Goal: Task Accomplishment & Management: Manage account settings

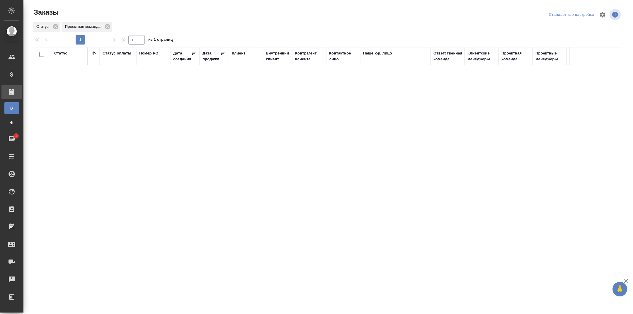
scroll to position [0, 391]
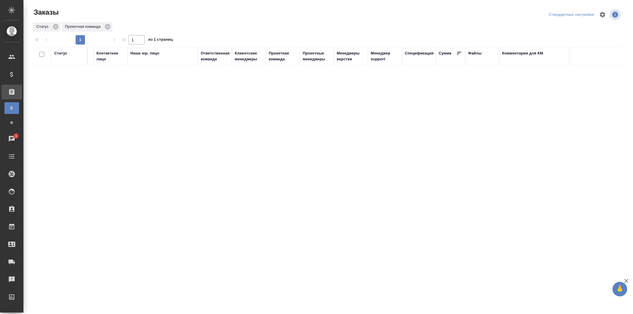
click at [220, 57] on div "Ответственная команда" at bounding box center [215, 56] width 29 height 12
click at [309, 69] on div at bounding box center [317, 73] width 28 height 8
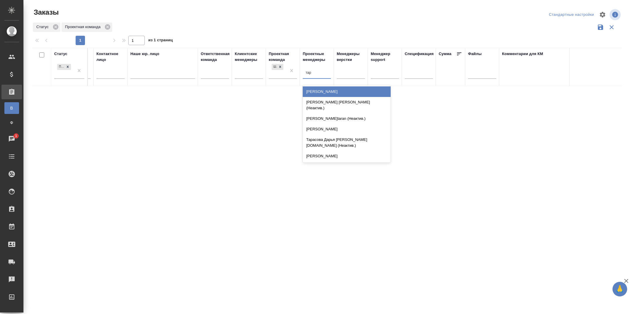
type input "тара"
click at [326, 91] on div "[PERSON_NAME]" at bounding box center [347, 91] width 88 height 11
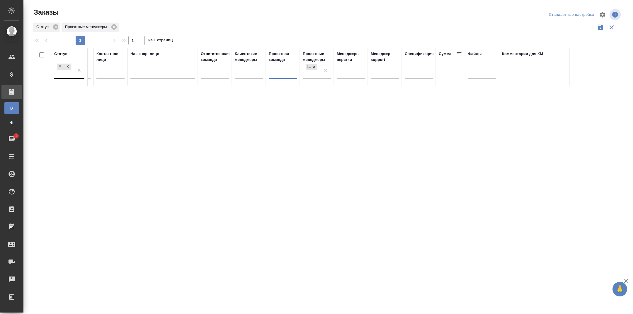
click at [65, 76] on div "Подтвержден" at bounding box center [64, 70] width 20 height 16
type input "в ра"
click at [124, 89] on div "В работе" at bounding box center [135, 91] width 88 height 11
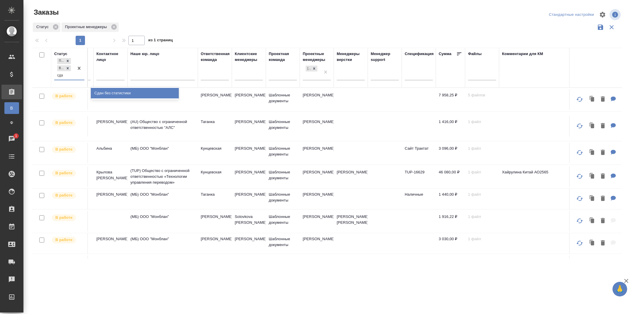
type input "сдан"
click at [114, 93] on div "Сдан без статистики" at bounding box center [135, 93] width 88 height 11
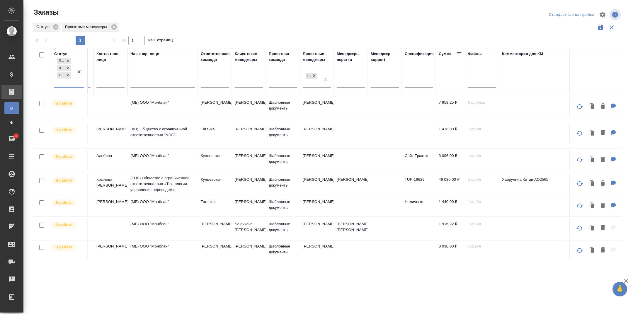
click at [286, 27] on div "Статус Проектные менеджеры" at bounding box center [326, 27] width 589 height 11
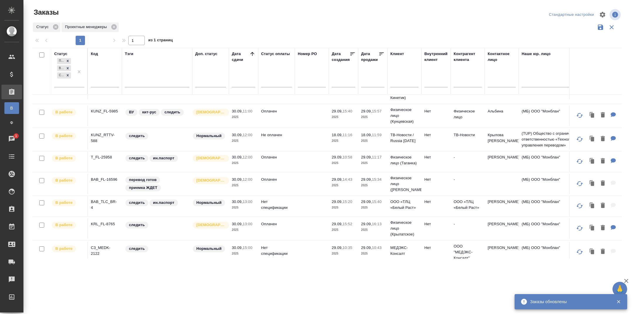
scroll to position [0, 0]
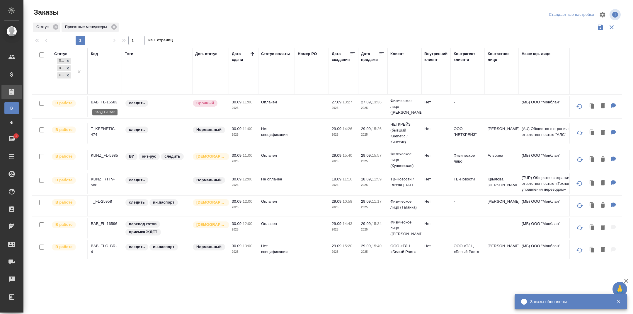
click at [112, 100] on p "BAB_FL-16583" at bounding box center [105, 102] width 28 height 6
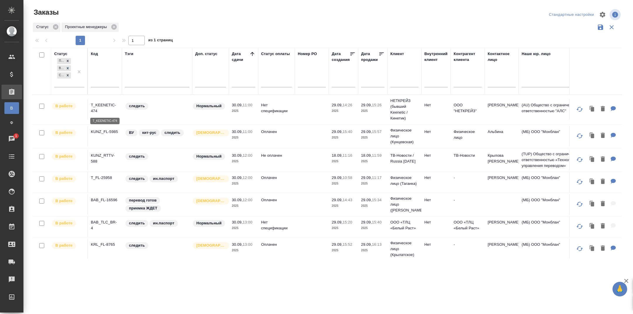
click at [101, 104] on p "T_KEENETIC-474" at bounding box center [105, 108] width 28 height 12
click at [108, 129] on p "KUNZ_FL-5985" at bounding box center [105, 132] width 28 height 6
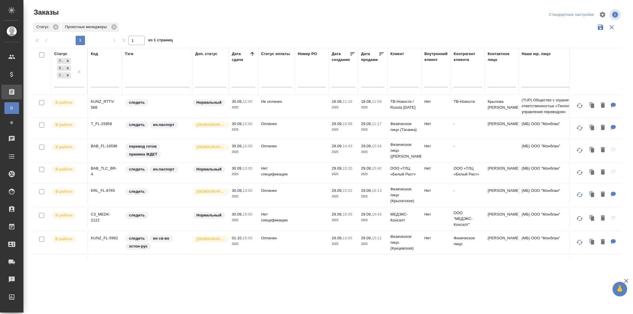
scroll to position [57, 0]
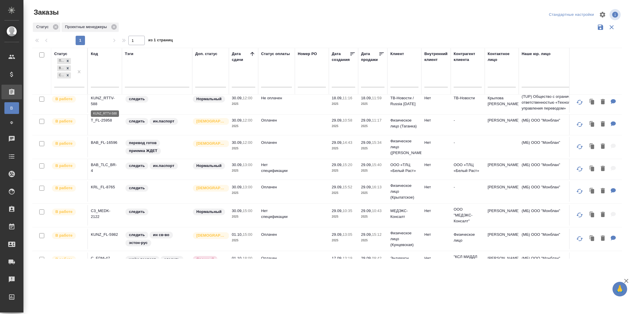
click at [99, 97] on p "KUNZ_RTTV-588" at bounding box center [105, 101] width 28 height 12
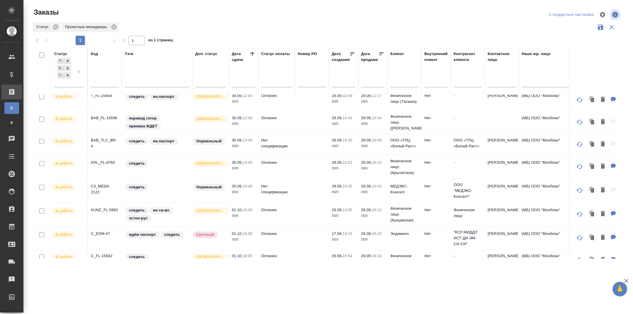
scroll to position [71, 0]
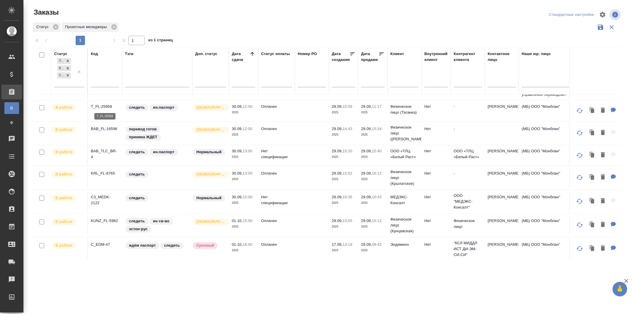
click at [108, 104] on p "T_FL-25958" at bounding box center [105, 107] width 28 height 6
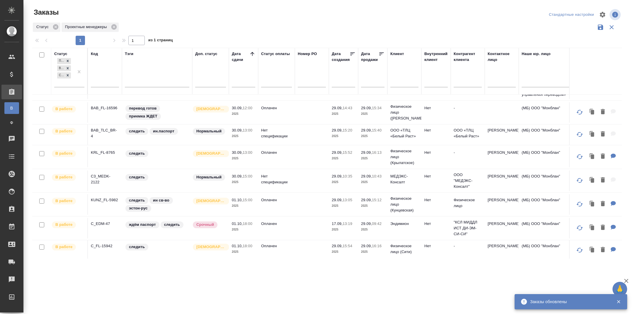
scroll to position [41, 0]
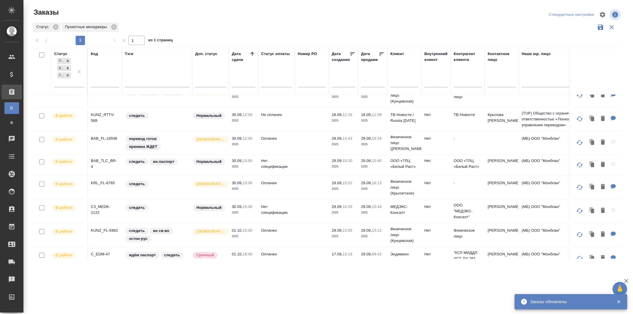
click at [110, 138] on p "BAB_FL-16596" at bounding box center [105, 139] width 28 height 6
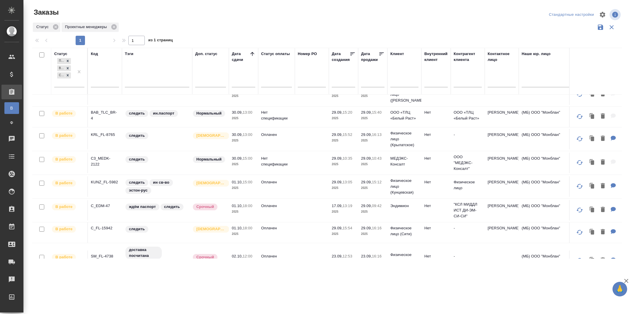
scroll to position [95, 0]
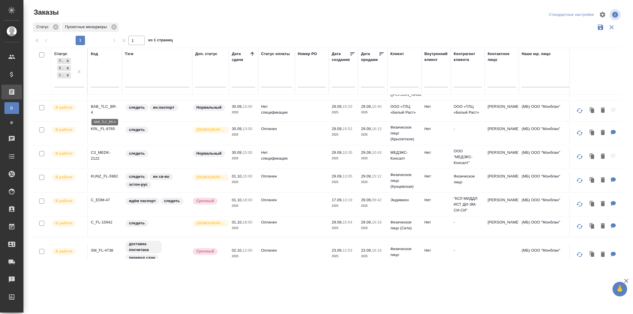
click at [107, 104] on p "BAB_TLC_BR-4" at bounding box center [105, 110] width 28 height 12
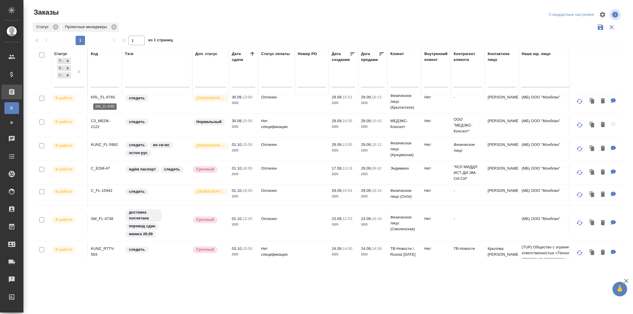
click at [110, 97] on p "KRL_FL-8765" at bounding box center [105, 97] width 28 height 6
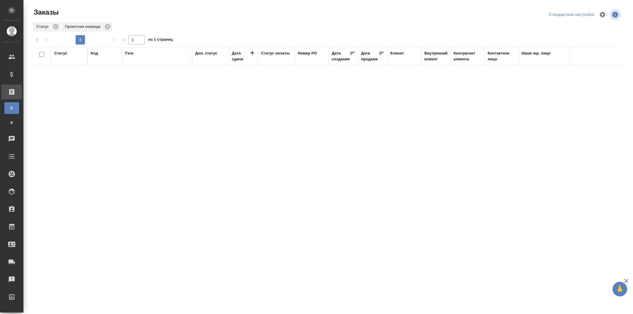
scroll to position [0, 391]
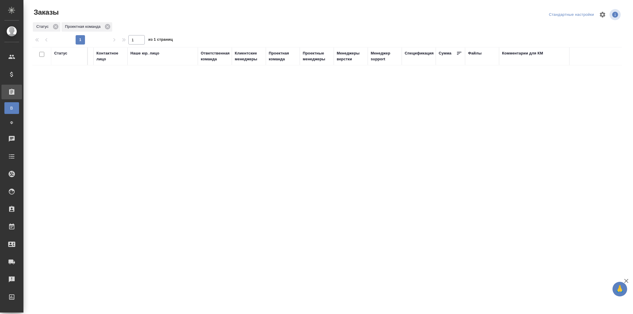
click at [277, 57] on div "Проектная команда" at bounding box center [283, 56] width 28 height 12
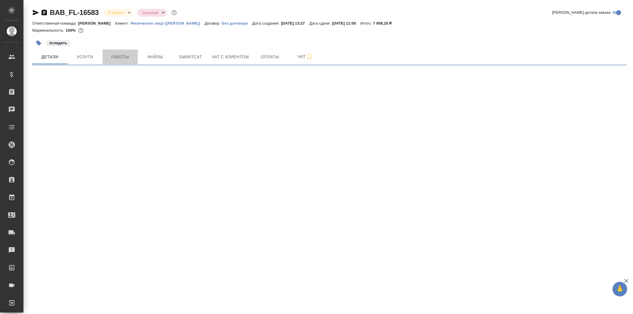
click at [127, 51] on button "Работы" at bounding box center [120, 56] width 35 height 15
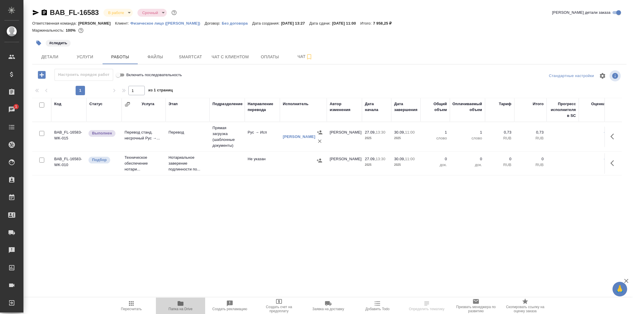
click at [184, 302] on span "Папка на Drive" at bounding box center [180, 305] width 42 height 11
click at [194, 136] on td "Перевод" at bounding box center [187, 137] width 44 height 21
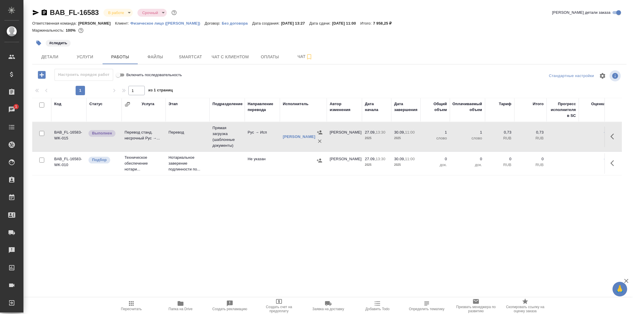
click at [194, 136] on td "Перевод" at bounding box center [187, 137] width 44 height 21
click at [135, 300] on button "Пересчитать" at bounding box center [131, 306] width 49 height 16
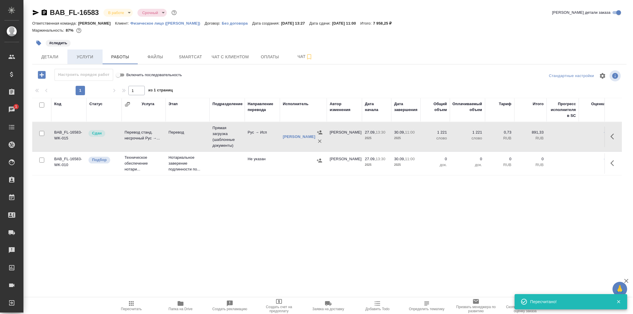
click at [87, 58] on span "Услуги" at bounding box center [85, 56] width 28 height 7
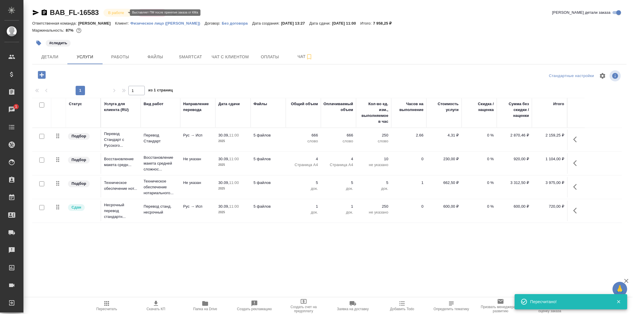
click at [115, 11] on body "🙏 .cls-1 fill:#fff; AWATERA Tarabanovskaya Anastasia Клиенты Спецификации Заказ…" at bounding box center [316, 157] width 633 height 314
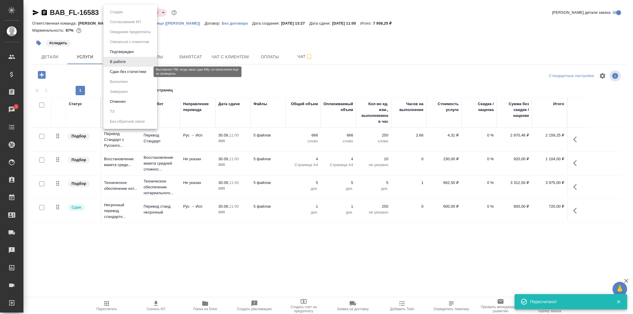
click at [129, 72] on button "Сдан без статистики" at bounding box center [128, 72] width 40 height 6
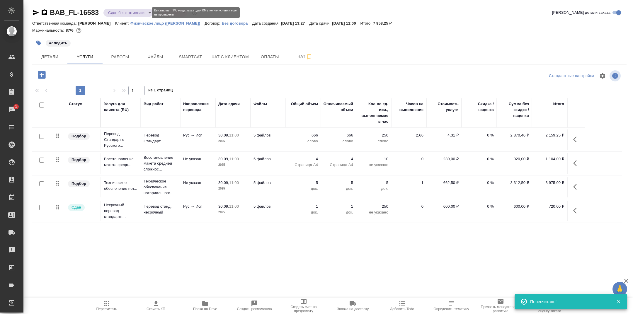
click at [137, 14] on body "🙏 .cls-1 fill:#fff; AWATERA Tarabanovskaya Anastasia Клиенты Спецификации Заказ…" at bounding box center [316, 157] width 633 height 314
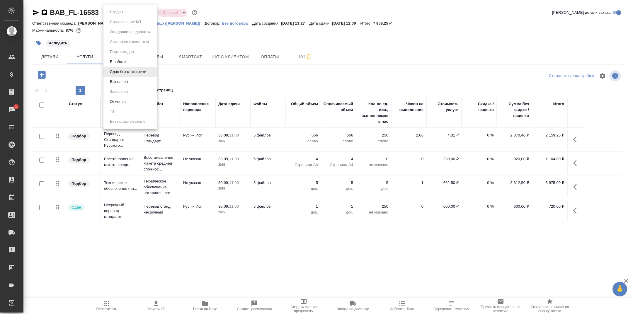
click at [134, 80] on li "Выполнен" at bounding box center [130, 82] width 54 height 10
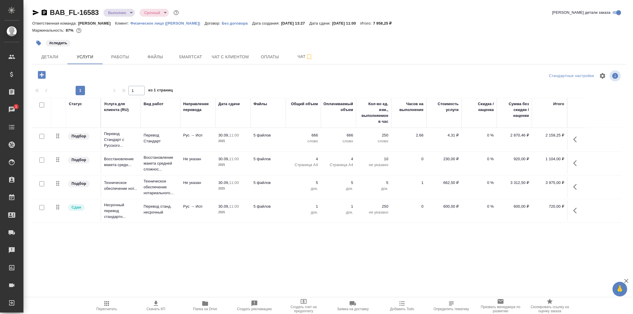
click at [351, 240] on div ".cls-1 fill:#fff; AWATERA Tarabanovskaya Anastasia Клиенты Спецификации Заказы …" at bounding box center [316, 157] width 633 height 314
click at [40, 41] on icon "button" at bounding box center [39, 43] width 6 height 6
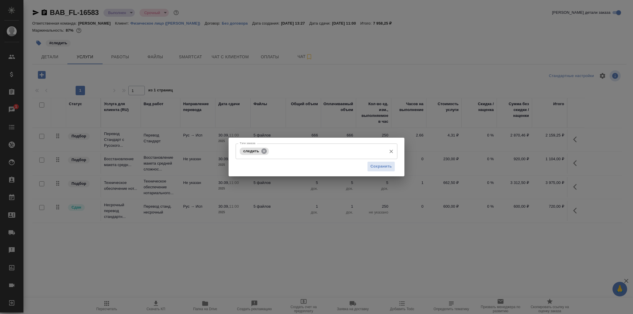
click at [266, 149] on icon at bounding box center [264, 151] width 6 height 6
click at [385, 168] on span "Сохранить" at bounding box center [380, 166] width 21 height 7
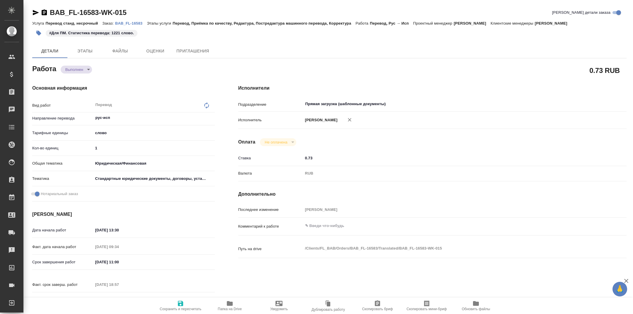
type textarea "x"
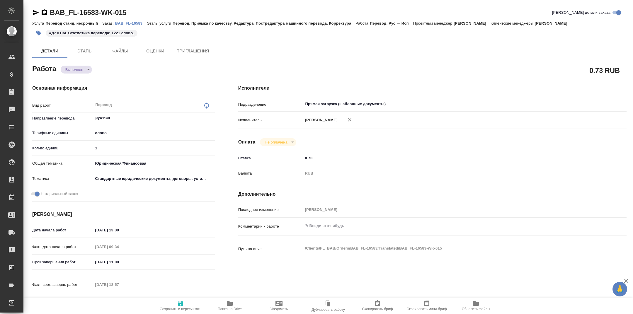
type textarea "x"
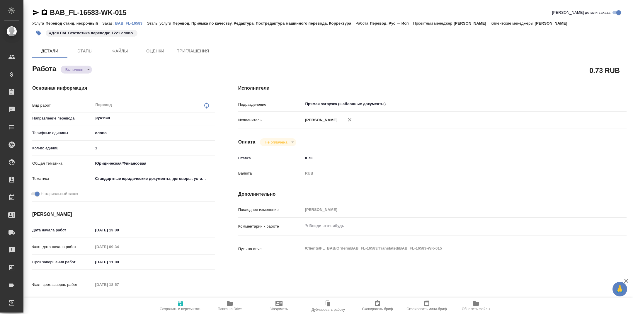
type textarea "x"
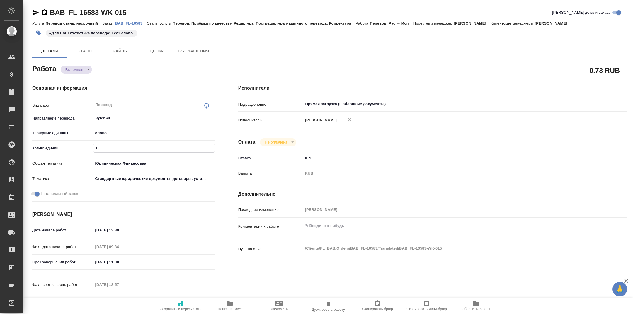
drag, startPoint x: 108, startPoint y: 146, endPoint x: 58, endPoint y: 144, distance: 49.8
click at [59, 144] on div "Кол-во единиц 1" at bounding box center [123, 148] width 182 height 10
type textarea "x"
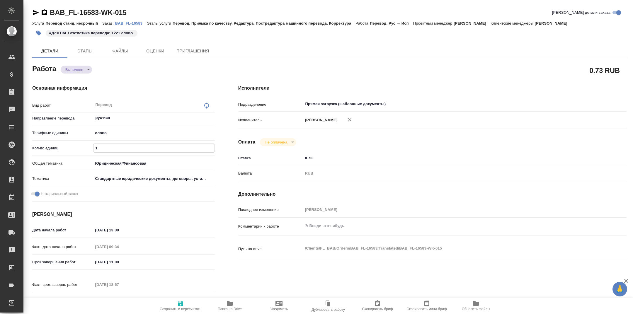
type textarea "x"
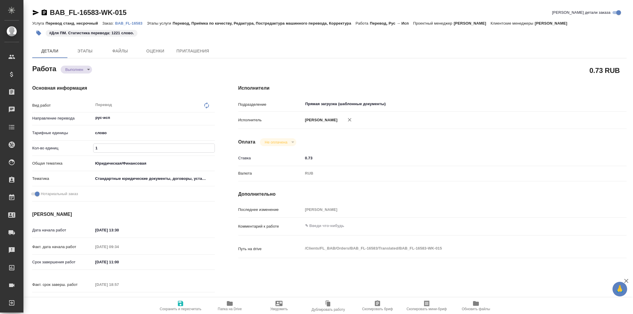
type textarea "x"
type input "12"
type textarea "x"
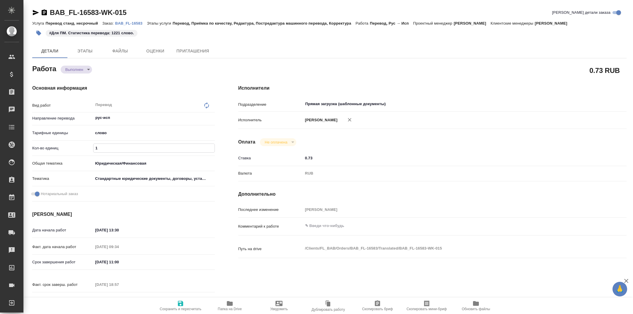
type textarea "x"
type input "122"
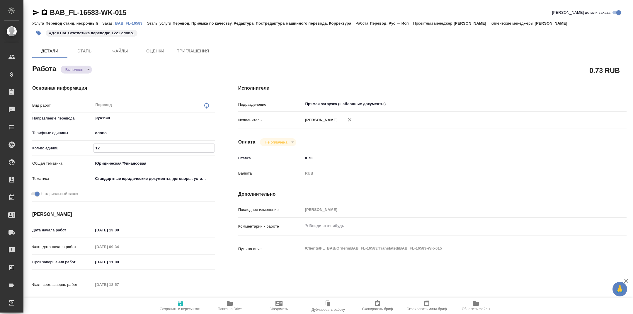
type textarea "x"
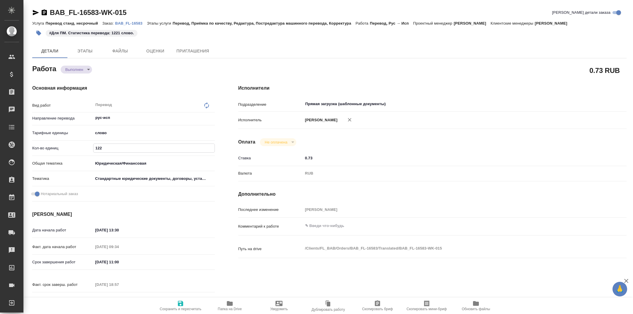
type input "1221"
type textarea "x"
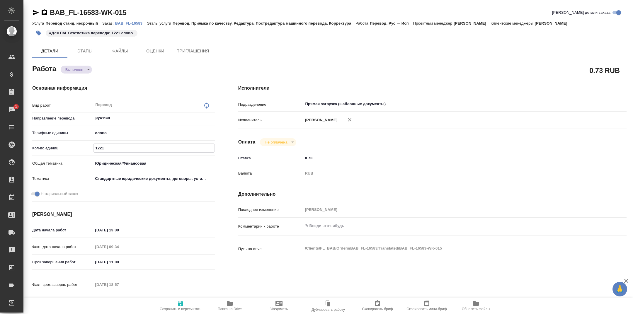
type input "1221"
click at [179, 307] on span "Сохранить и пересчитать" at bounding box center [181, 309] width 42 height 4
type textarea "x"
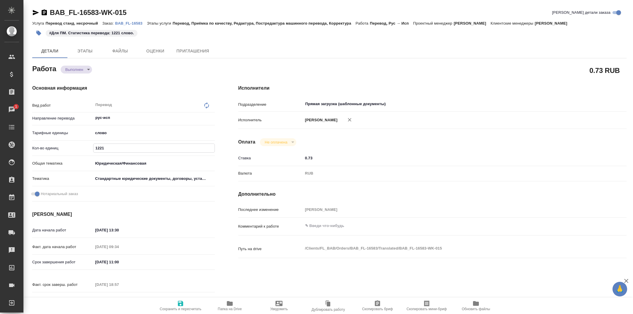
type textarea "x"
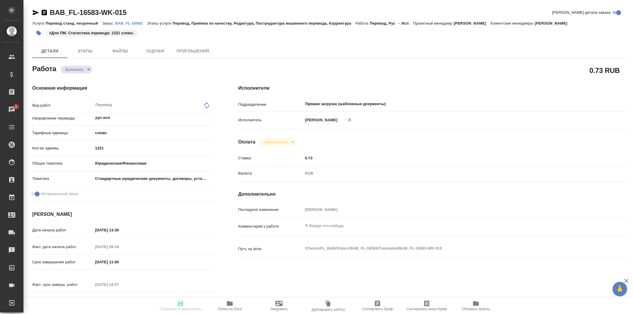
type textarea "x"
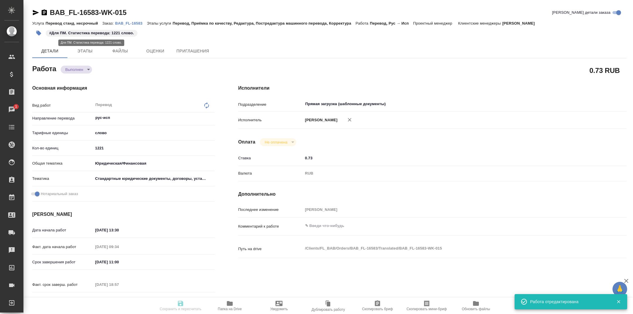
type input "completed"
type textarea "Перевод"
type textarea "x"
type input "рус-исп"
type input "5a8b1489cc6b4906c91bfd90"
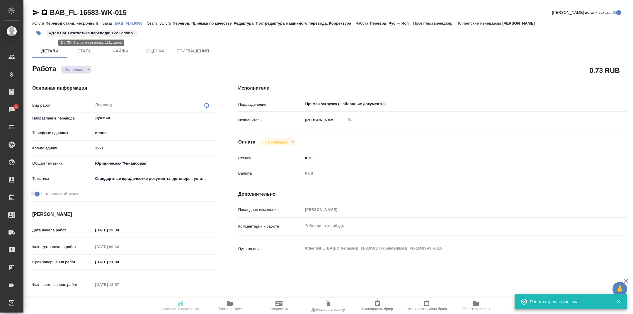
type input "1221"
type input "yr-fn"
type input "5f647205b73bc97568ca66bf"
checkbox input "true"
type input "27.09.2025 13:30"
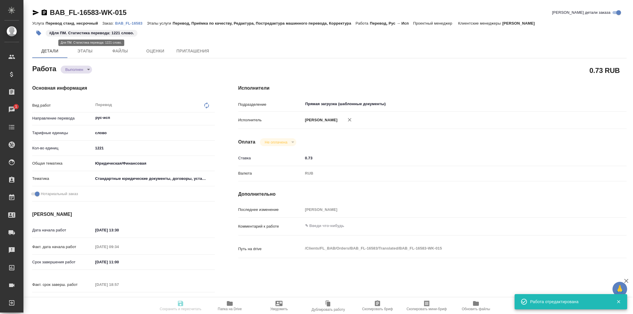
type input "29.09.2025 09:34"
type input "[DATE] 11:00"
type input "29.09.2025 18:57"
type input "[DATE] 11:00"
type input "Прямая загрузка (шаблонные документы)"
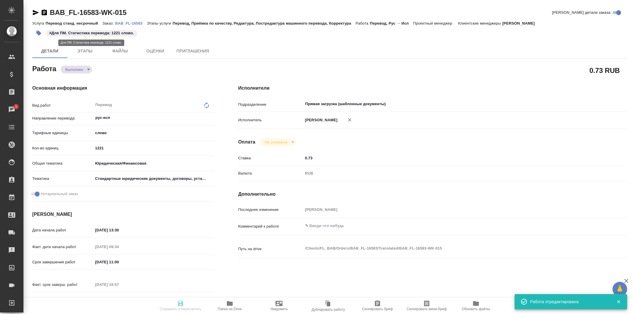
type input "notPayed"
type input "0.73"
type input "RUB"
type input "[PERSON_NAME]"
type textarea "x"
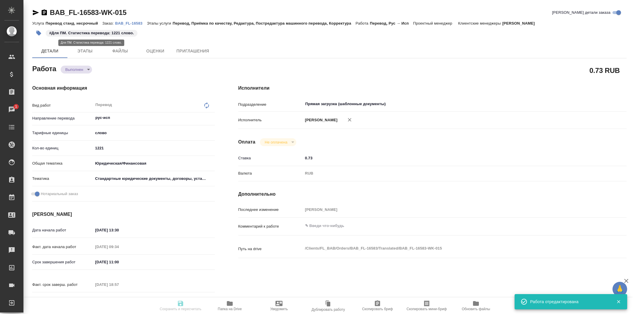
type textarea "/Clients/FL_BAB/Orders/BAB_FL-16583/Translated/BAB_FL-16583-WK-015"
type textarea "x"
type input "BAB_FL-16583"
type input "Перевод станд. несрочный"
type input "Перевод, Приёмка по качеству, Редактура, Постредактура машинного перевода, Корр…"
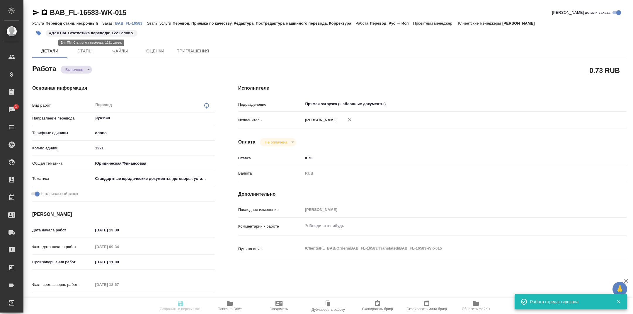
type input "Ильина Екатерина"
type input "/Clients/FL_BAB/Orders/BAB_FL-16583"
type textarea "x"
type textarea "для Испании"
type textarea "x"
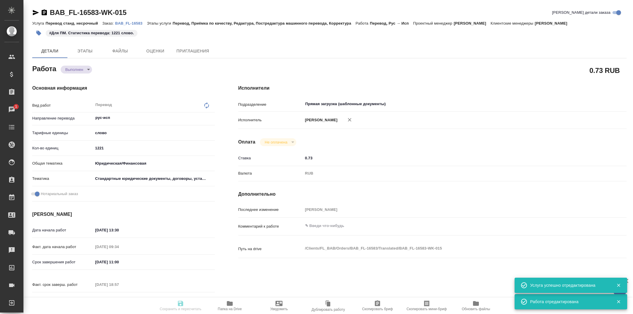
type textarea "x"
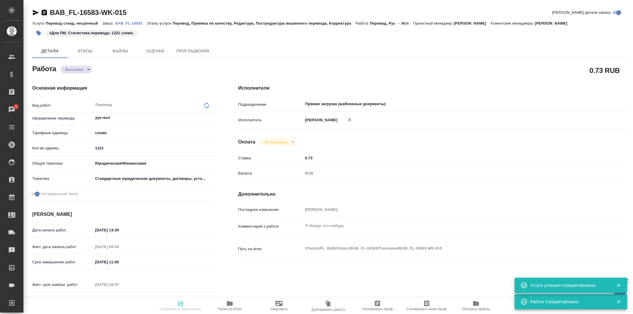
type textarea "x"
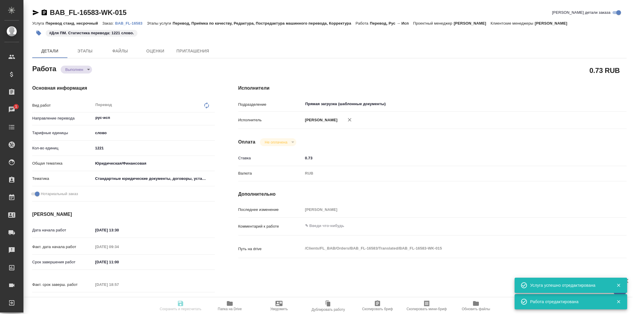
type textarea "x"
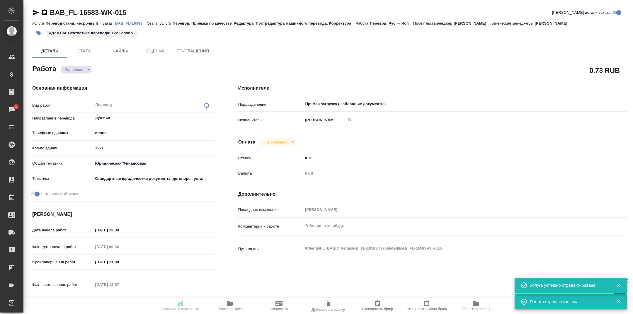
type input "completed"
type textarea "Перевод"
type textarea "x"
type input "рус-исп"
type input "5a8b1489cc6b4906c91bfd90"
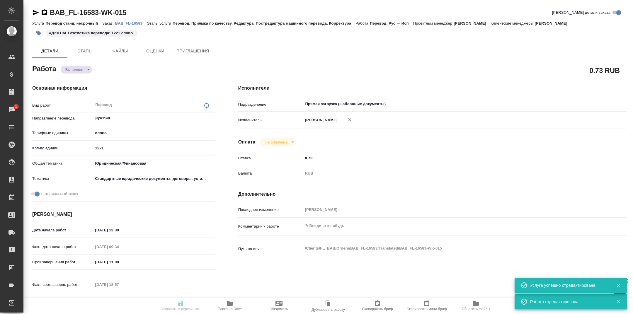
type input "1221"
type input "yr-fn"
type input "5f647205b73bc97568ca66bf"
checkbox input "true"
type input "27.09.2025 13:30"
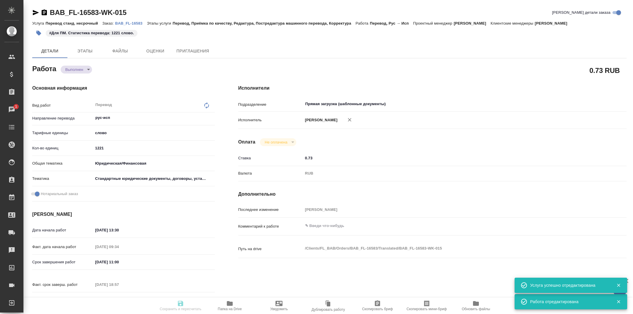
type input "29.09.2025 09:34"
type input "[DATE] 11:00"
type input "29.09.2025 18:57"
type input "[DATE] 11:00"
type input "Прямая загрузка (шаблонные документы)"
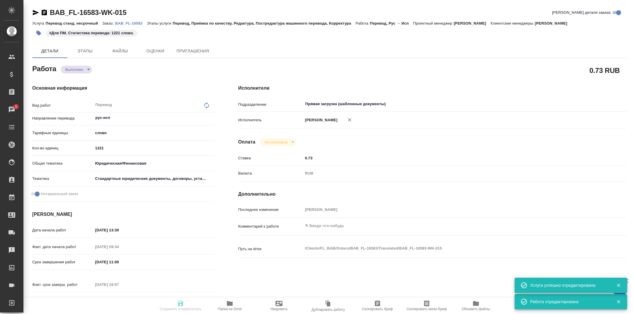
type input "notPayed"
type input "0.73"
type input "RUB"
type input "[PERSON_NAME]"
type textarea "x"
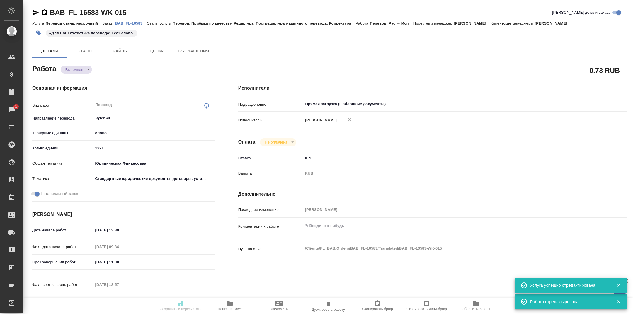
type textarea "/Clients/FL_BAB/Orders/BAB_FL-16583/Translated/BAB_FL-16583-WK-015"
type textarea "x"
type input "BAB_FL-16583"
type input "Перевод станд. несрочный"
type input "Перевод, Приёмка по качеству, Редактура, Постредактура машинного перевода, Корр…"
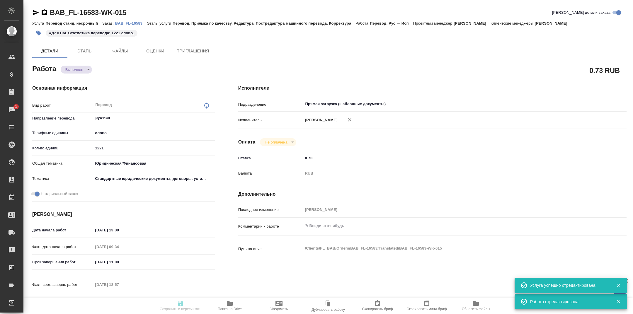
type input "Ильина Екатерина"
type input "/Clients/FL_BAB/Orders/BAB_FL-16583"
type textarea "x"
type textarea "для Испании"
type textarea "x"
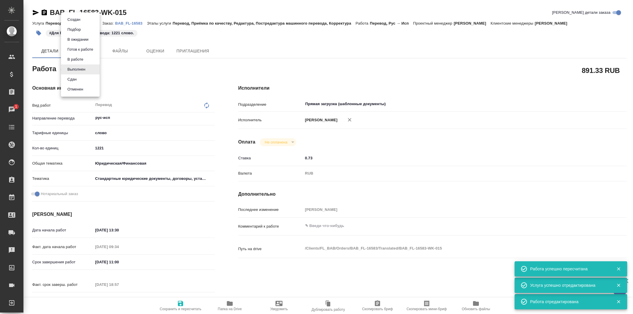
type textarea "x"
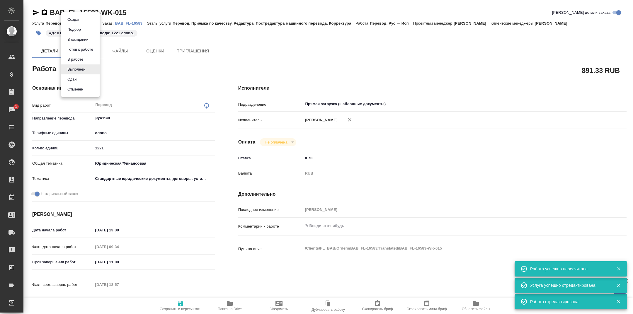
type textarea "x"
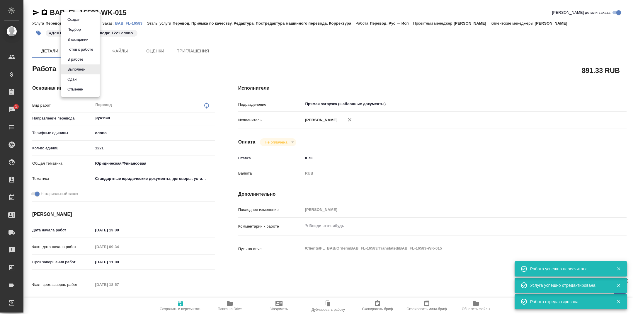
type textarea "x"
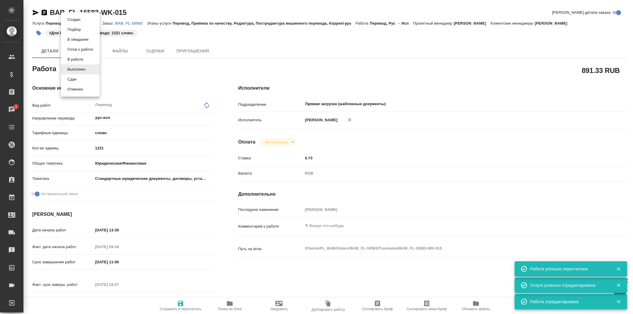
type textarea "x"
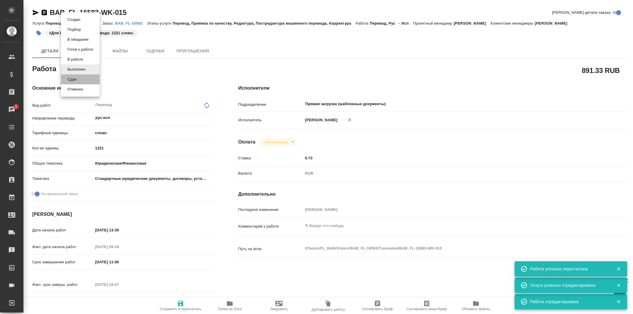
click at [85, 79] on li "Сдан" at bounding box center [80, 79] width 39 height 10
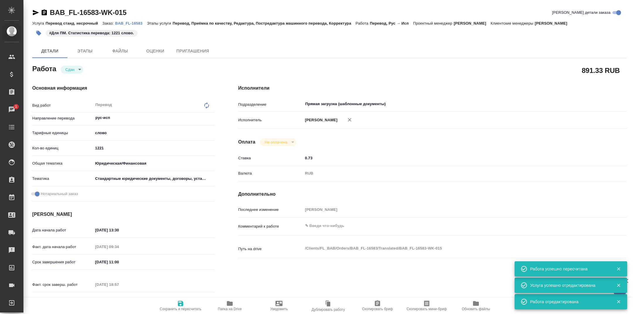
type textarea "x"
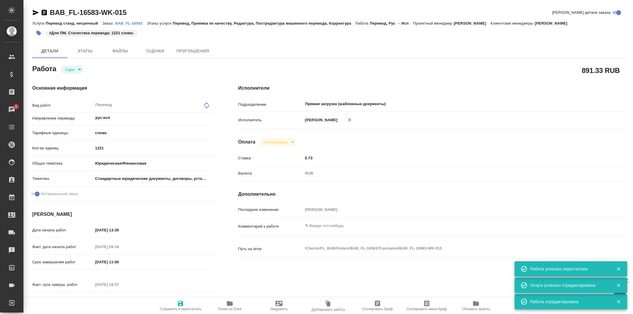
type textarea "x"
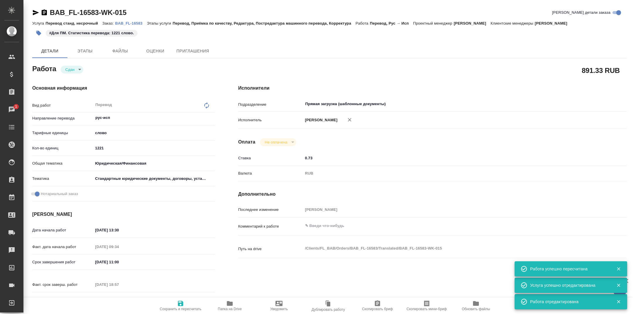
type textarea "x"
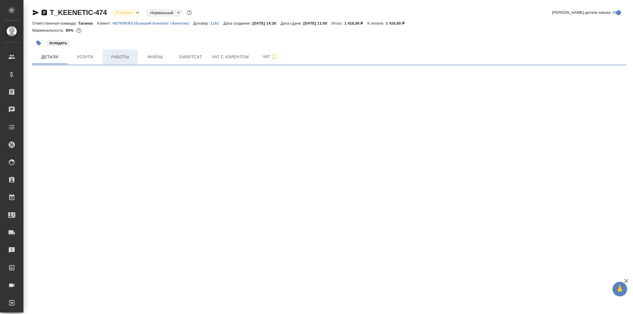
click at [119, 58] on span "Работы" at bounding box center [120, 56] width 28 height 7
select select "RU"
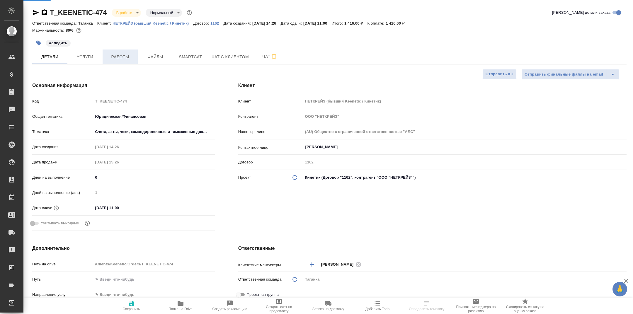
type textarea "x"
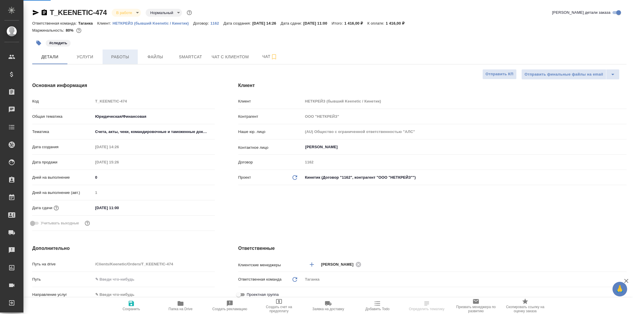
type textarea "x"
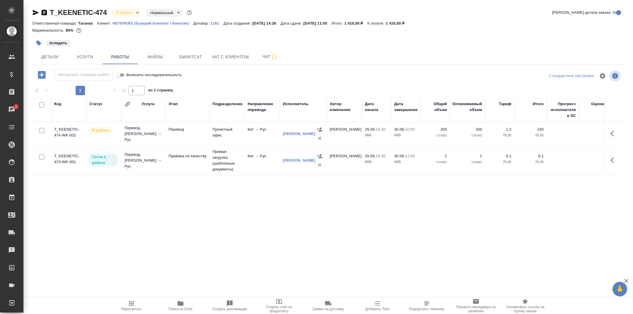
click at [180, 302] on icon "button" at bounding box center [180, 303] width 6 height 5
click at [185, 142] on td "Перевод" at bounding box center [187, 134] width 44 height 21
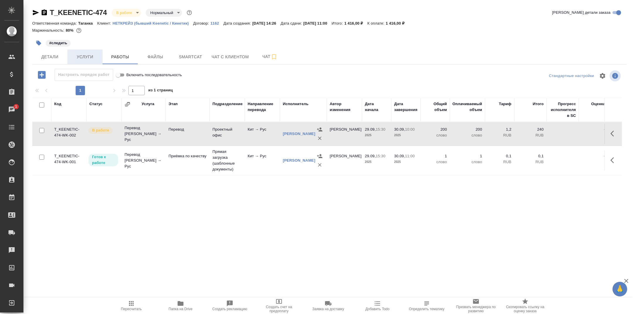
click at [90, 54] on span "Услуги" at bounding box center [85, 56] width 28 height 7
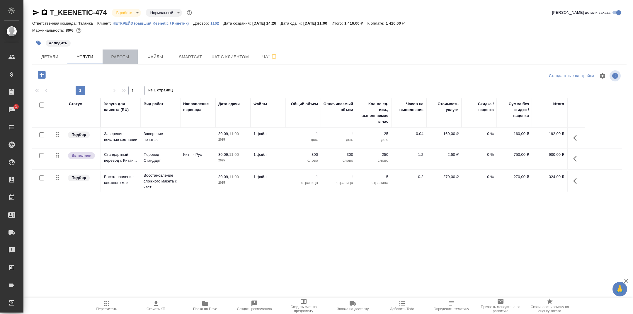
click at [113, 55] on span "Работы" at bounding box center [120, 56] width 28 height 7
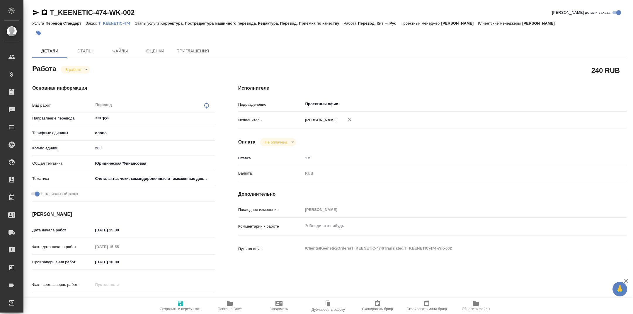
click at [96, 147] on input "200" at bounding box center [154, 148] width 122 height 8
click at [96, 147] on input "200" at bounding box center [153, 148] width 121 height 8
type input "208"
click at [182, 303] on icon "button" at bounding box center [180, 303] width 5 height 5
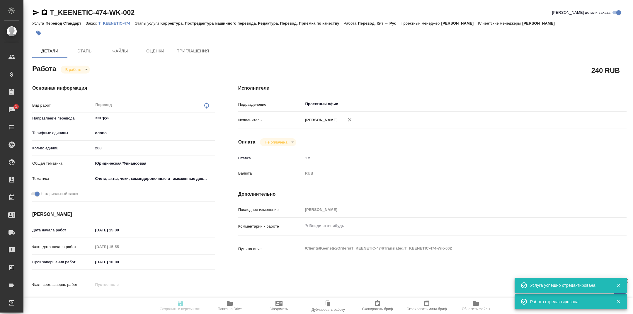
type input "inProgress"
type input "кит-рус"
type input "5a8b1489cc6b4906c91bfd90"
type input "208"
type input "yr-fn"
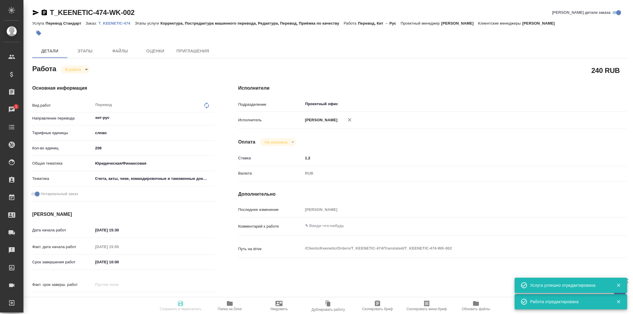
type input "5f647205b73bc97568ca66c0"
checkbox input "true"
type input "29.09.2025 15:30"
type input "29.09.2025 15:55"
type input "30.09.2025 10:00"
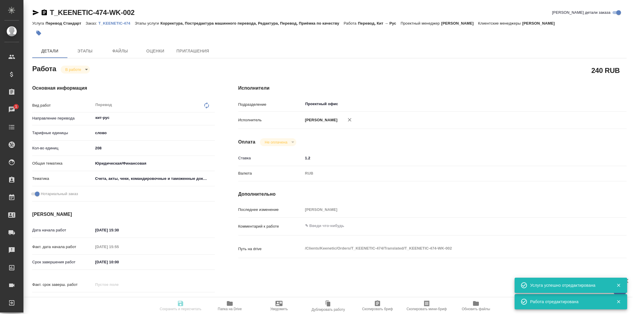
type input "30.09.2025 11:00"
type input "Проектный офис"
type input "notPayed"
type input "1.2"
type input "RUB"
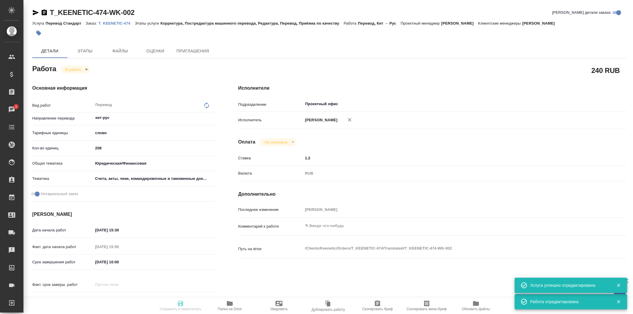
type input "[PERSON_NAME]"
type input "T_KEENETIC-474"
type input "Перевод Стандарт"
type input "Корректура, Постредактура машинного перевода, Редактура, Перевод, Приёмка по ка…"
type input "Прохорова Анастасия"
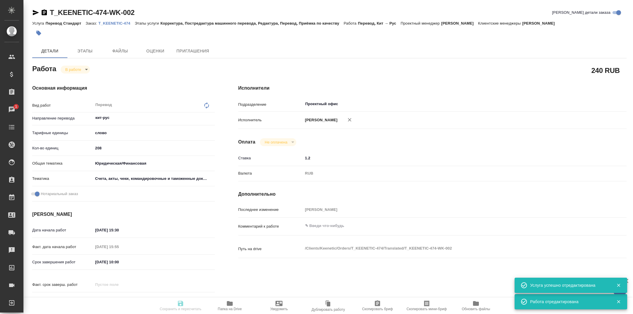
type input "/Clients/Keenetic/Orders/T_KEENETIC-474"
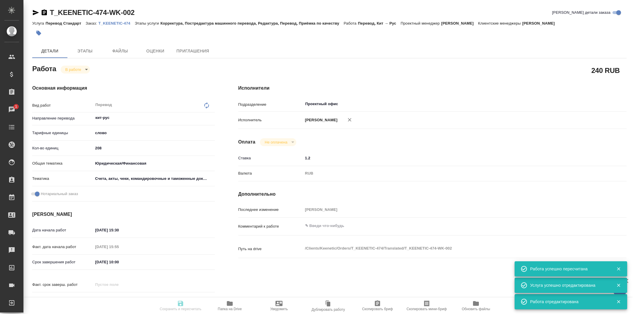
type input "inProgress"
type input "кит-рус"
type input "5a8b1489cc6b4906c91bfd90"
type input "208"
type input "yr-fn"
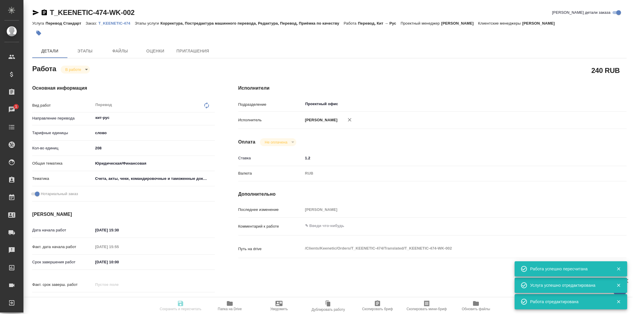
type input "5f647205b73bc97568ca66c0"
checkbox input "true"
type input "29.09.2025 15:30"
type input "29.09.2025 15:55"
type input "30.09.2025 10:00"
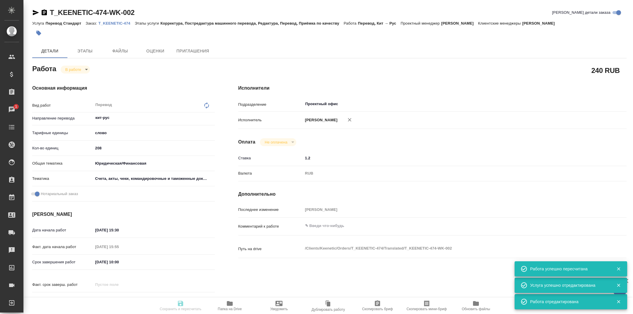
type input "30.09.2025 11:00"
type input "Проектный офис"
type input "notPayed"
type input "1.2"
type input "RUB"
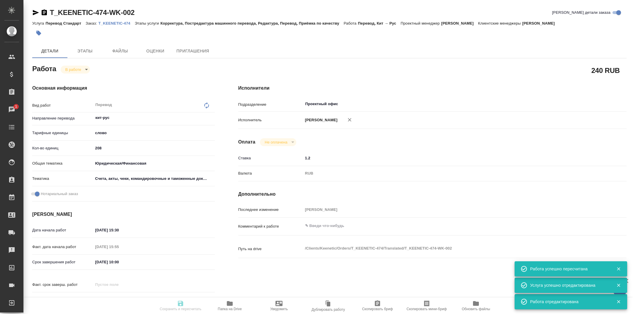
type input "[PERSON_NAME]"
type input "T_KEENETIC-474"
type input "Перевод Стандарт"
type input "Корректура, Постредактура машинного перевода, Редактура, Перевод, Приёмка по ка…"
type input "Прохорова Анастасия"
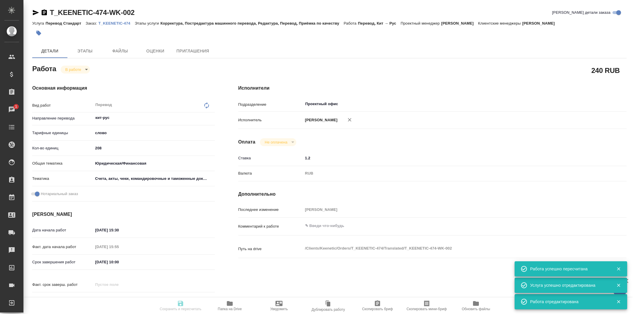
type input "/Clients/Keenetic/Orders/T_KEENETIC-474"
click at [79, 69] on body "🙏 .cls-1 fill:#fff; AWATERA Tarabanovskaya Anastasia Клиенты Спецификации Заказ…" at bounding box center [316, 157] width 633 height 314
click at [76, 79] on button "Выполнен" at bounding box center [76, 79] width 21 height 6
type textarea "x"
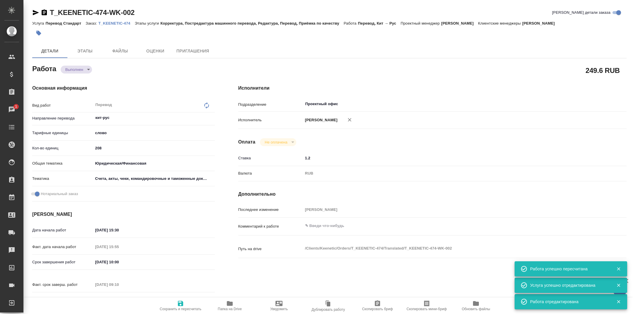
type textarea "x"
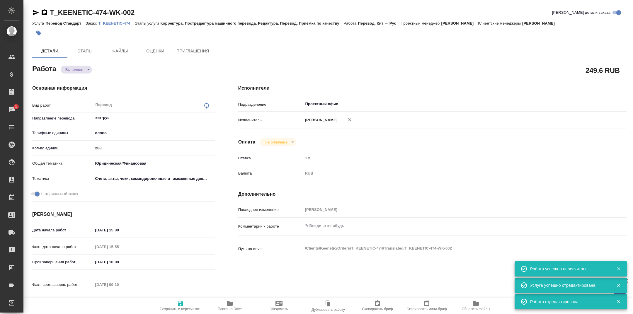
type textarea "x"
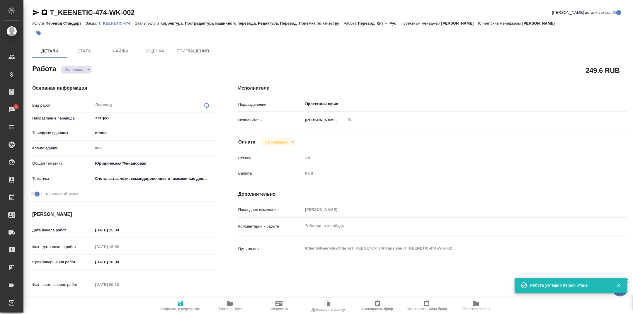
type textarea "x"
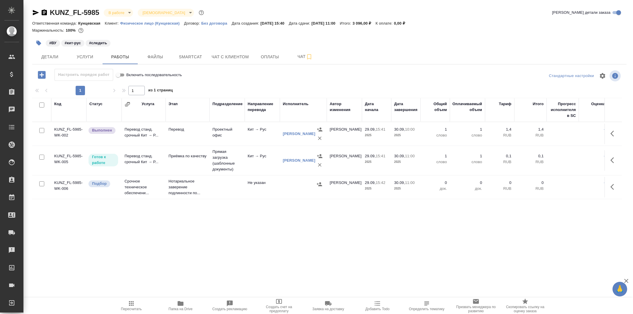
click at [184, 308] on span "Папка на Drive" at bounding box center [180, 309] width 24 height 4
click at [171, 133] on td "Перевод" at bounding box center [187, 134] width 44 height 21
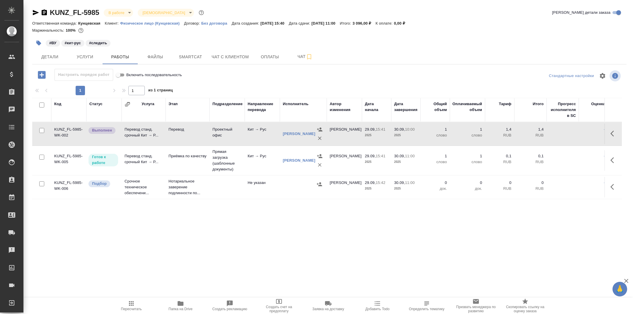
click at [171, 133] on td "Перевод" at bounding box center [187, 134] width 44 height 21
click at [69, 57] on button "Услуги" at bounding box center [84, 56] width 35 height 15
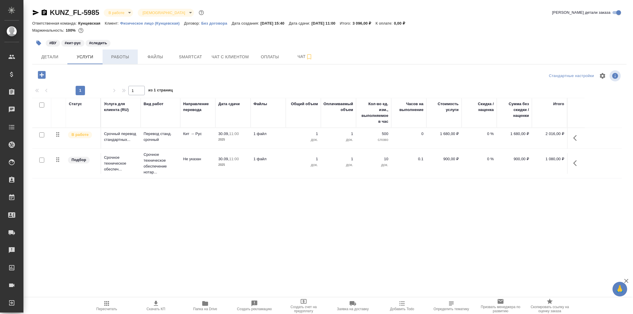
click at [118, 53] on span "Работы" at bounding box center [120, 56] width 28 height 7
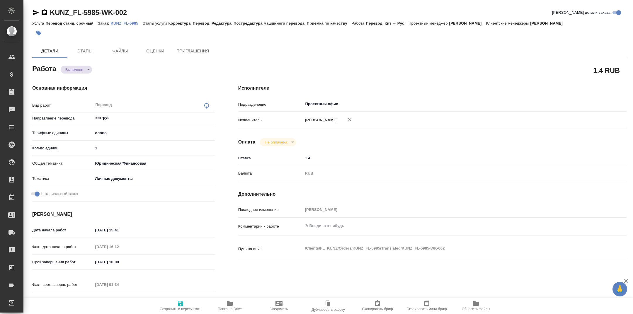
type textarea "x"
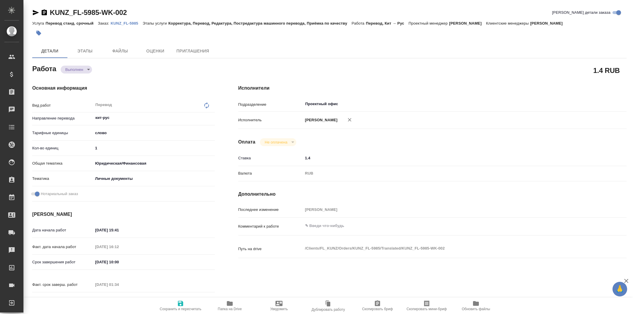
type textarea "x"
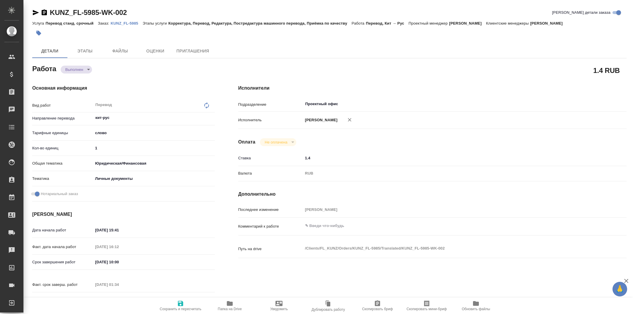
type textarea "x"
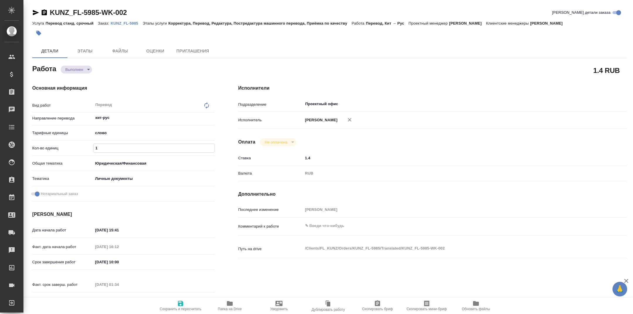
drag, startPoint x: 107, startPoint y: 149, endPoint x: 75, endPoint y: 149, distance: 31.6
click at [75, 149] on div "Кол-во единиц 1" at bounding box center [123, 148] width 182 height 10
type textarea "x"
type input "3"
type textarea "x"
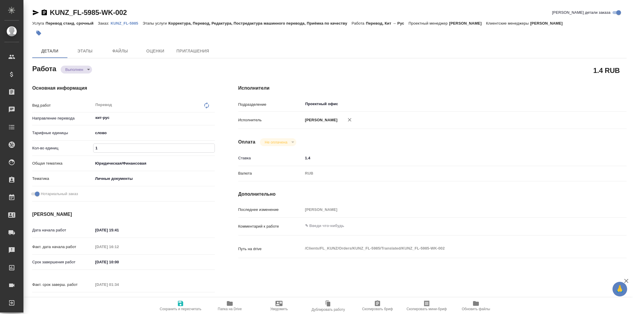
type textarea "x"
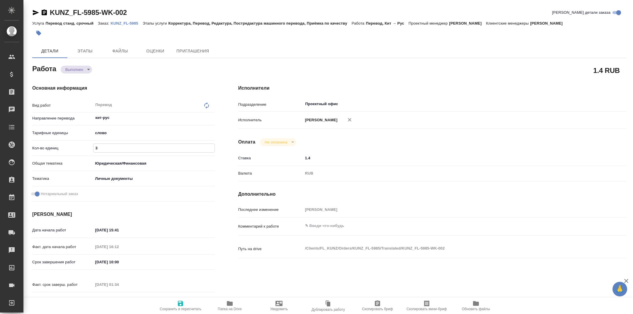
type textarea "x"
type input "32"
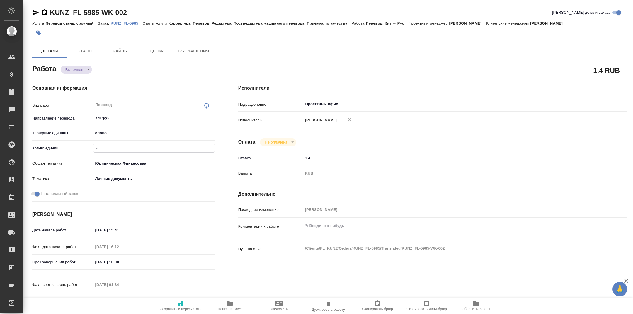
type textarea "x"
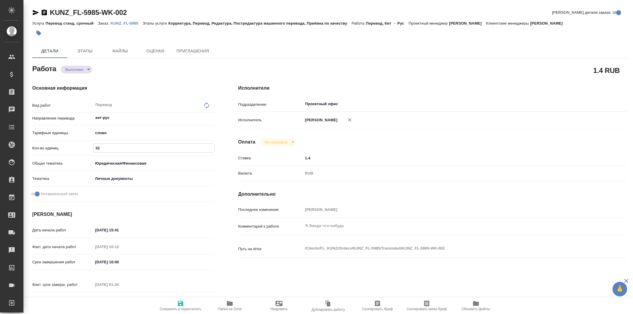
type textarea "x"
type input "32"
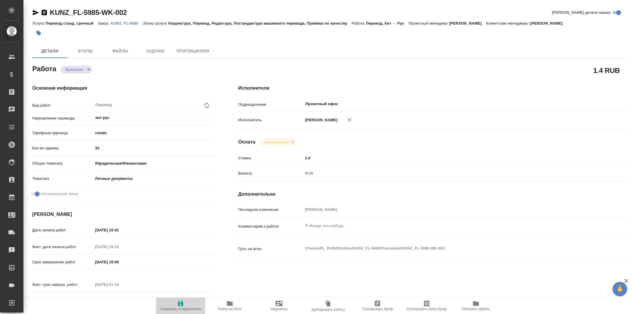
click at [178, 302] on icon "button" at bounding box center [180, 303] width 5 height 5
type textarea "x"
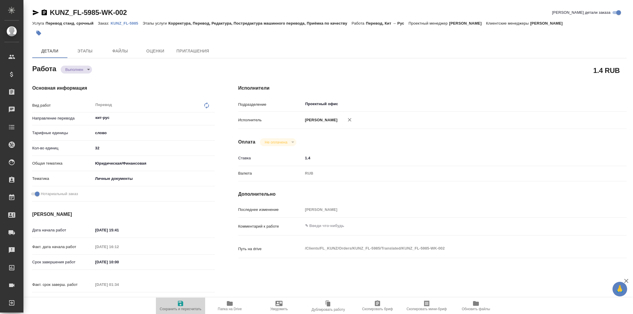
type textarea "x"
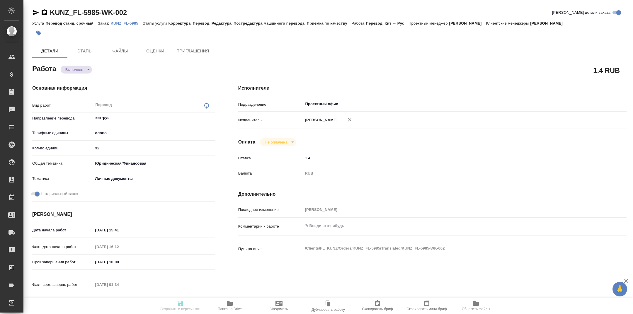
type textarea "x"
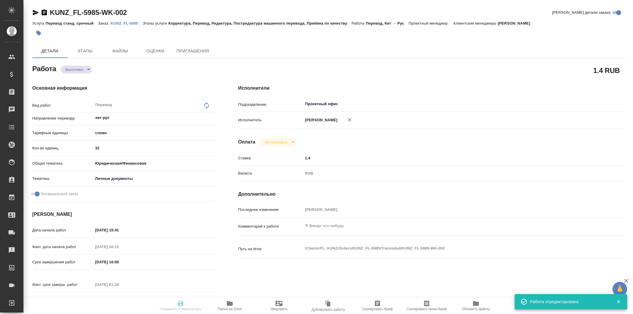
type input "completed"
type textarea "Перевод"
type textarea "x"
type input "кит-рус"
type input "5a8b1489cc6b4906c91bfd90"
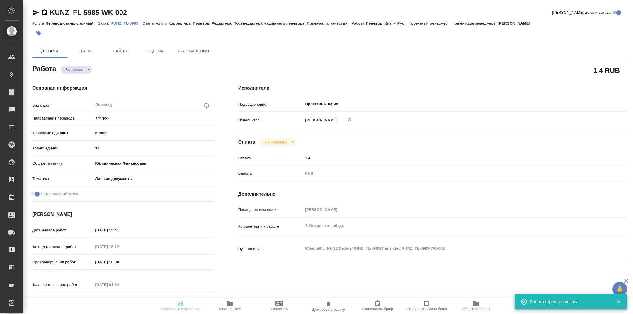
type input "32"
type input "yr-fn"
type input "5a8b8b956a9677013d343cfe"
checkbox input "true"
type input "[DATE] 15:41"
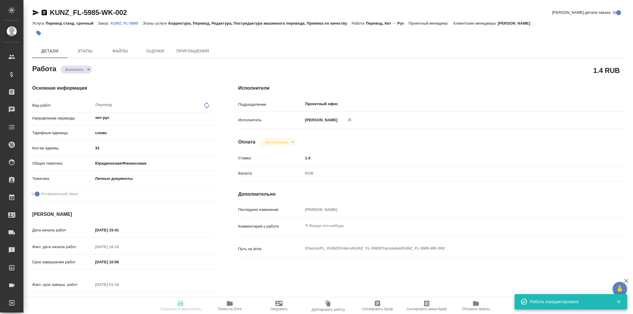
type input "[DATE] 16:12"
type input "[DATE] 10:00"
type input "[DATE] 01:34"
type input "[DATE] 11:00"
type input "Проектный офис"
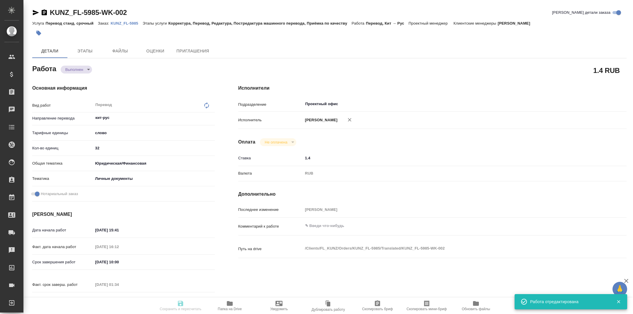
type input "notPayed"
type input "1.4"
type input "RUB"
type input "[PERSON_NAME]"
type textarea "x"
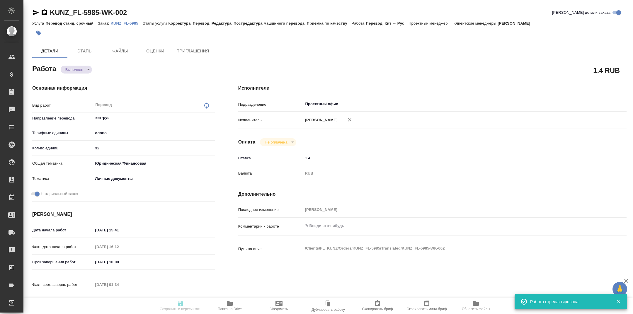
type textarea "/Clients/FL_KUNZ/Orders/KUNZ_FL-5985/Translated/KUNZ_FL-5985-WK-002"
type textarea "x"
type input "KUNZ_FL-5985"
type input "Перевод станд. срочный"
type input "Корректура, Перевод, Редактура, Постредактура машинного перевода, Приёмка по ка…"
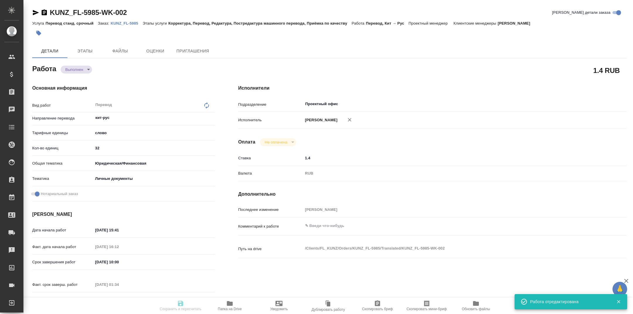
type input "[PERSON_NAME]"
type input "/Clients/FL_KUNZ/Orders/KUNZ_FL-5985"
type textarea "x"
type textarea "ВУ кит-рус,под нот, срочно"
type textarea "x"
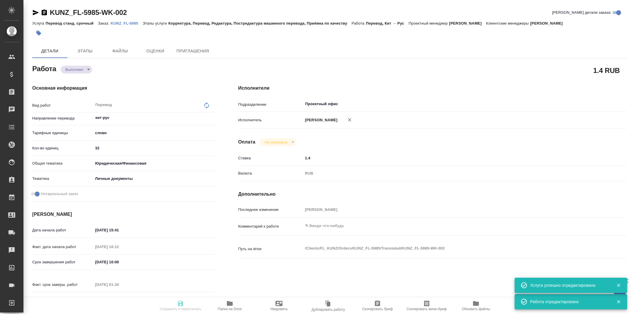
type textarea "x"
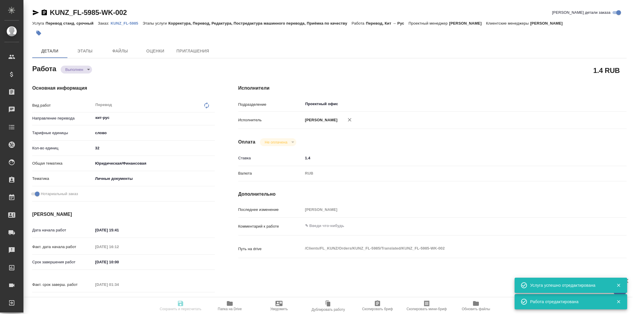
type textarea "x"
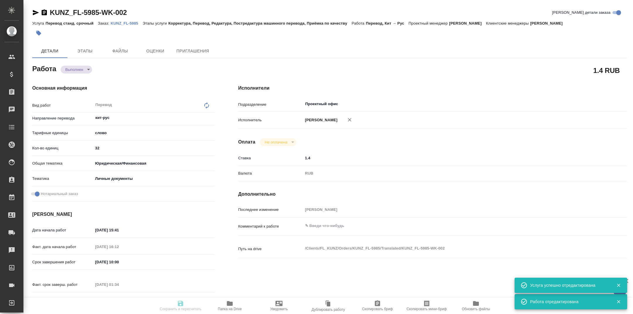
type textarea "x"
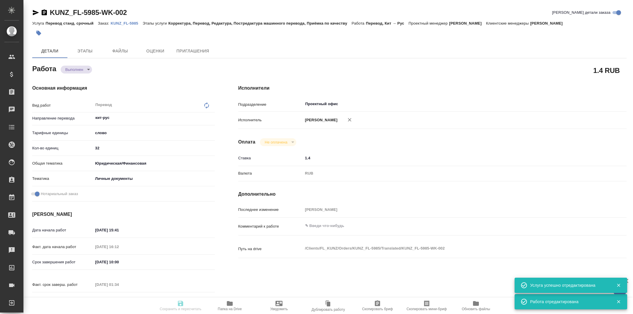
type textarea "x"
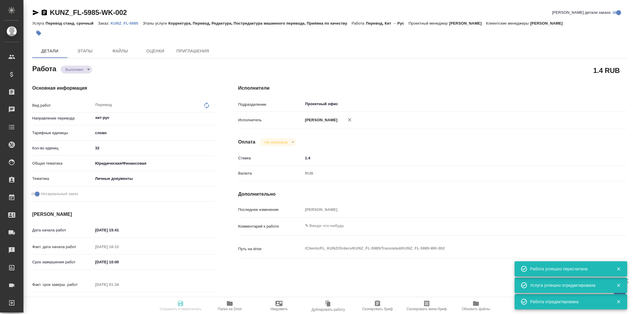
type input "completed"
type textarea "Перевод"
type textarea "x"
type input "кит-рус"
type input "5a8b1489cc6b4906c91bfd90"
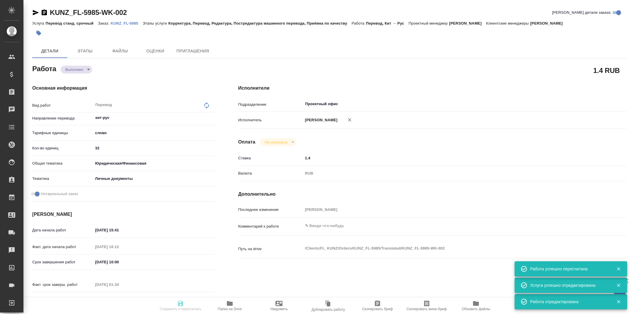
type input "32"
type input "yr-fn"
type input "5a8b8b956a9677013d343cfe"
checkbox input "true"
type input "[DATE] 15:41"
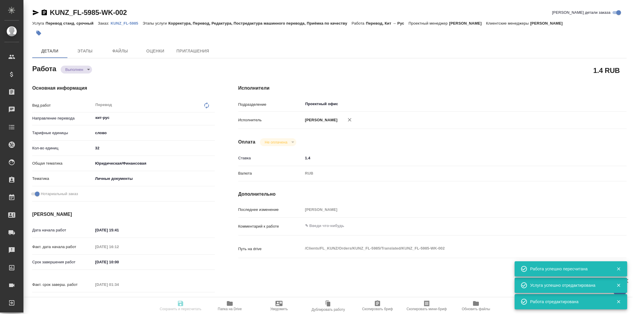
type input "[DATE] 16:12"
type input "[DATE] 10:00"
type input "[DATE] 01:34"
type input "[DATE] 11:00"
type input "Проектный офис"
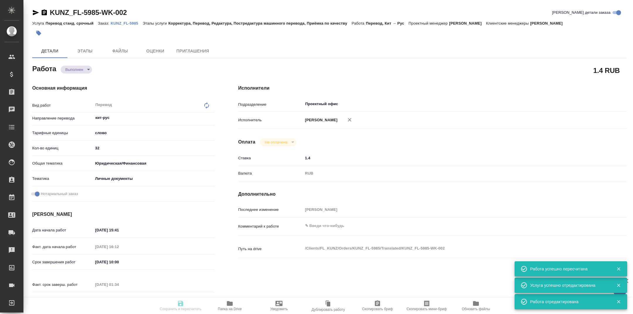
type input "notPayed"
type input "1.4"
type input "RUB"
type input "[PERSON_NAME]"
type textarea "x"
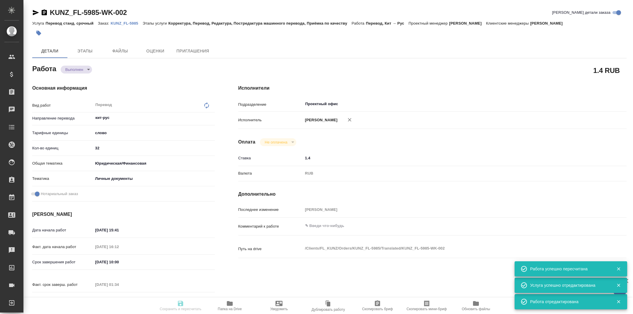
type textarea "/Clients/FL_KUNZ/Orders/KUNZ_FL-5985/Translated/KUNZ_FL-5985-WK-002"
type textarea "x"
type input "KUNZ_FL-5985"
type input "Перевод станд. срочный"
type input "Корректура, Перевод, Редактура, Постредактура машинного перевода, Приёмка по ка…"
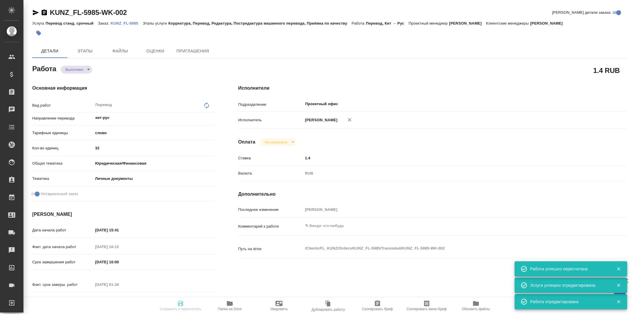
type input "[PERSON_NAME]"
type input "/Clients/FL_KUNZ/Orders/KUNZ_FL-5985"
type textarea "x"
type textarea "ВУ кит-рус,под нот, срочно"
type textarea "x"
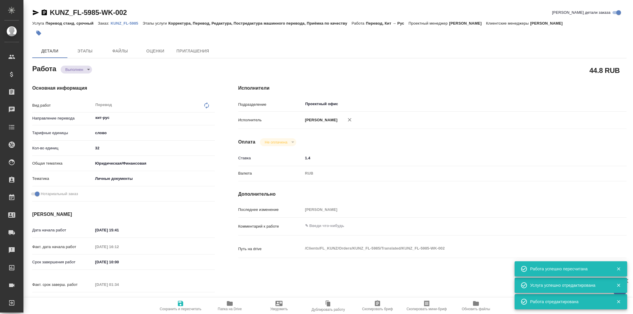
type textarea "x"
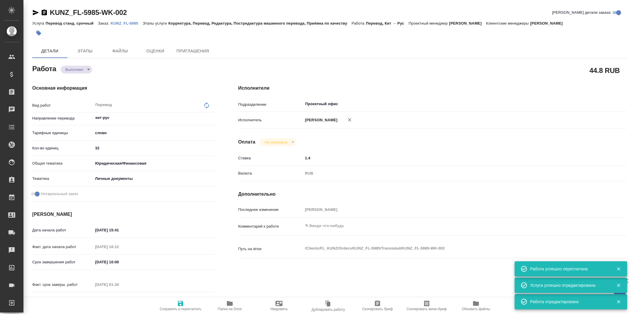
type textarea "x"
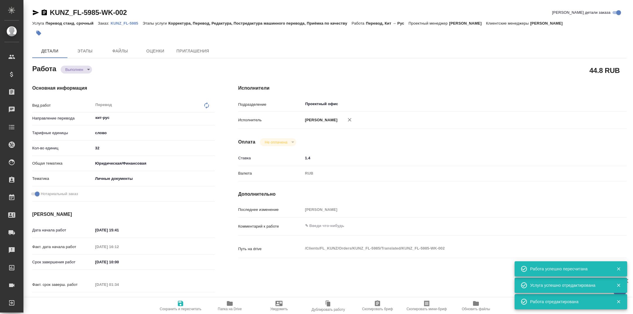
type textarea "x"
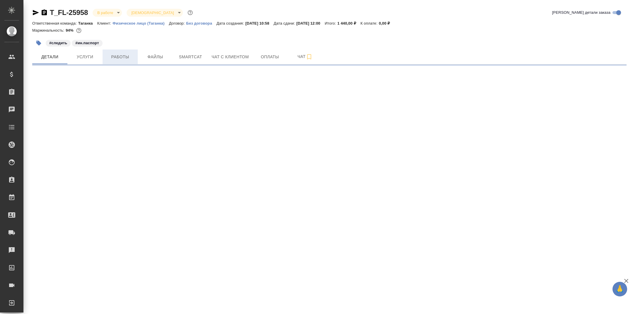
click at [122, 56] on span "Работы" at bounding box center [120, 56] width 28 height 7
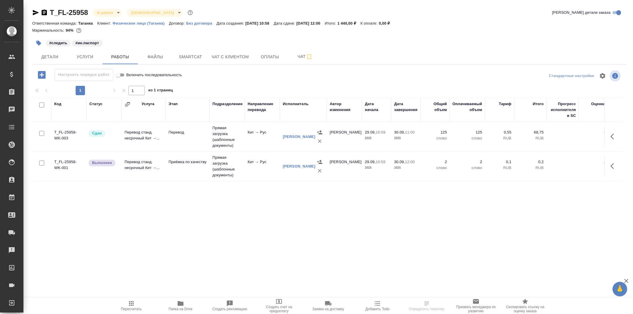
click at [161, 173] on td "Перевод станд. несрочный Кит →..." at bounding box center [144, 166] width 44 height 21
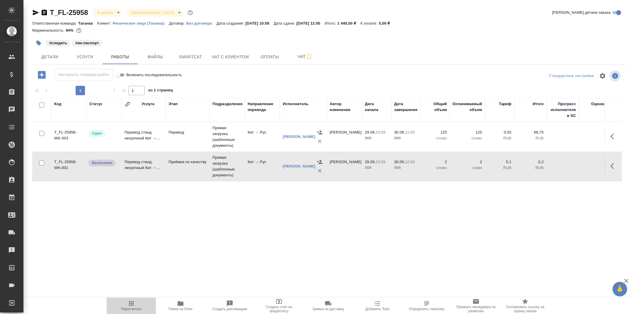
click at [135, 307] on span "Пересчитать" at bounding box center [131, 305] width 42 height 11
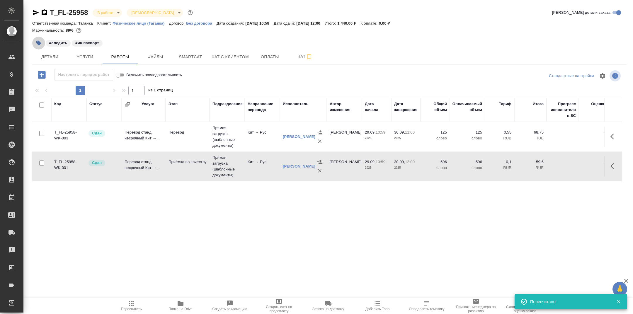
click at [40, 40] on button "button" at bounding box center [38, 43] width 13 height 13
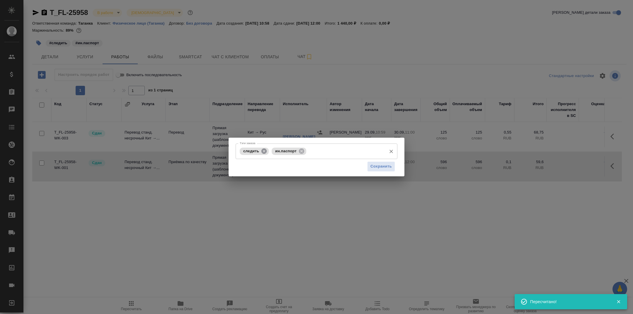
click at [264, 151] on icon at bounding box center [264, 151] width 6 height 6
click at [379, 165] on span "Сохранить" at bounding box center [380, 166] width 21 height 7
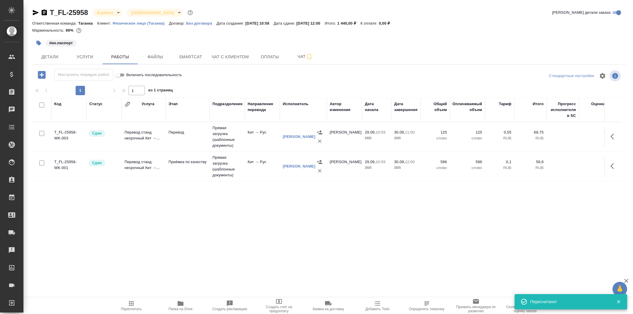
click at [105, 13] on body "🙏 .cls-1 fill:#fff; AWATERA Tarabanovskaya [PERSON_NAME] Спецификации Заказы 0 …" at bounding box center [316, 157] width 633 height 314
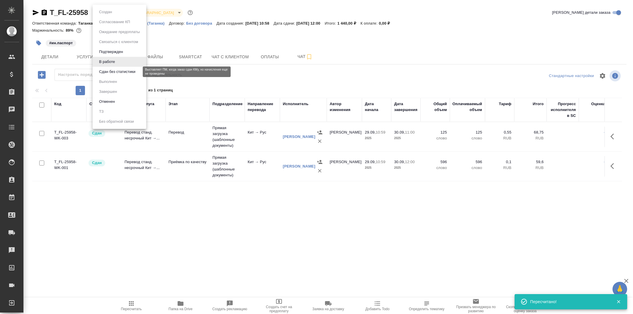
click at [119, 73] on button "Сдан без статистики" at bounding box center [117, 72] width 40 height 6
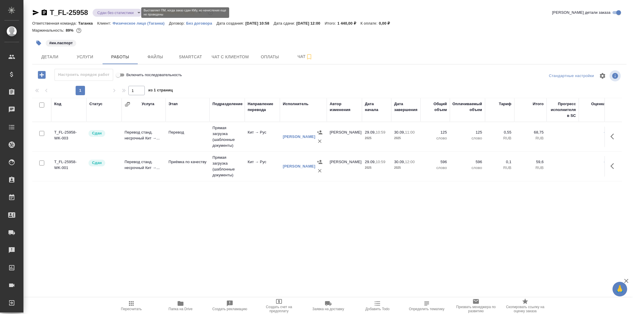
click at [110, 13] on body "🙏 .cls-1 fill:#fff; AWATERA Tarabanovskaya [PERSON_NAME] Спецификации Заказы 0 …" at bounding box center [316, 157] width 633 height 314
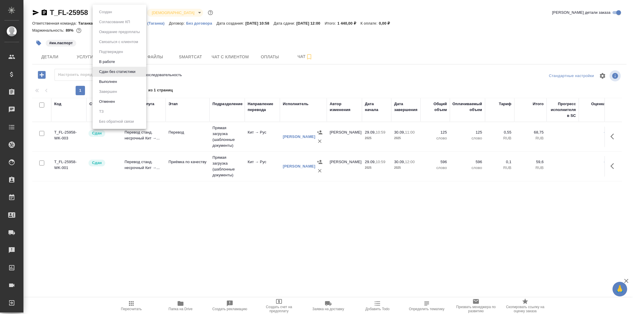
click at [112, 79] on button "Выполнен" at bounding box center [107, 81] width 21 height 6
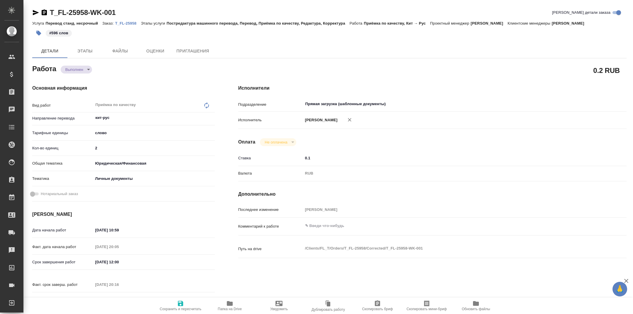
type textarea "x"
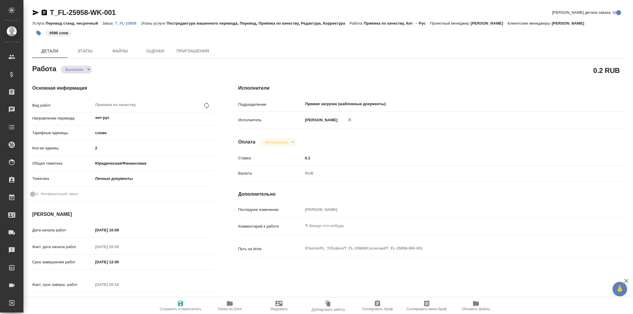
type textarea "x"
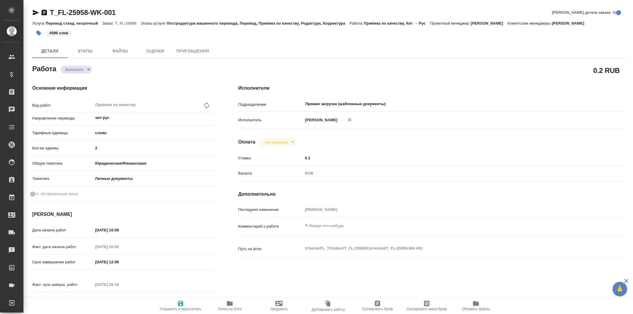
type textarea "x"
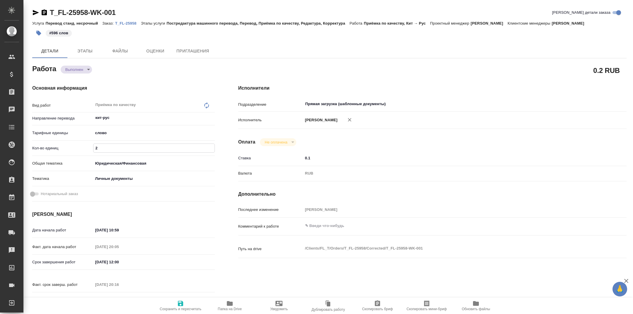
drag, startPoint x: 108, startPoint y: 157, endPoint x: 78, endPoint y: 156, distance: 29.9
click at [78, 153] on div "Кол-во единиц 2" at bounding box center [123, 148] width 182 height 10
type textarea "x"
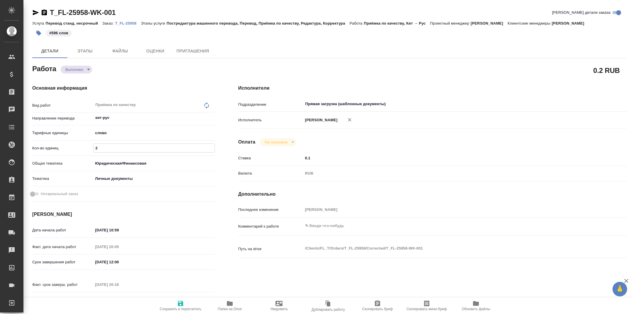
type textarea "x"
type input "5"
type textarea "x"
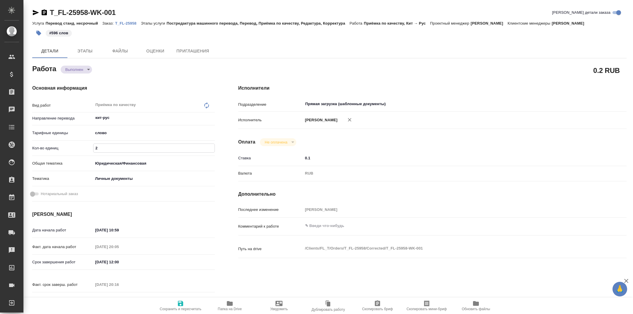
type textarea "x"
type input "59"
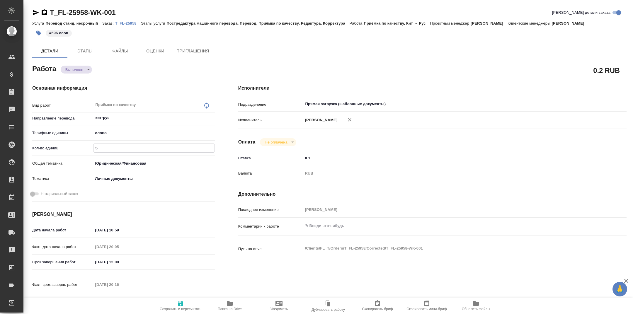
type textarea "x"
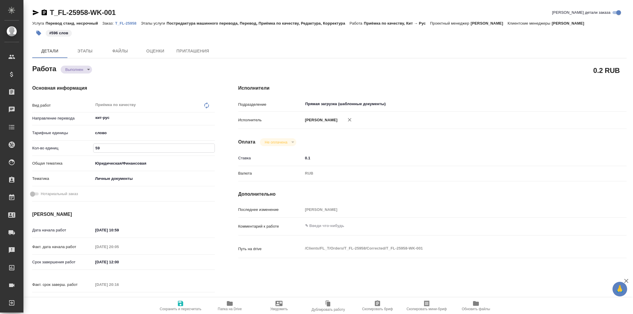
type input "596"
type textarea "x"
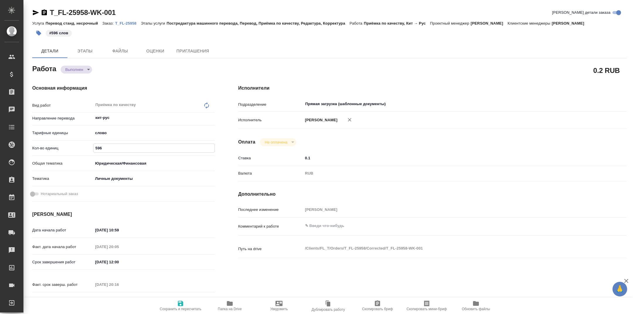
type textarea "x"
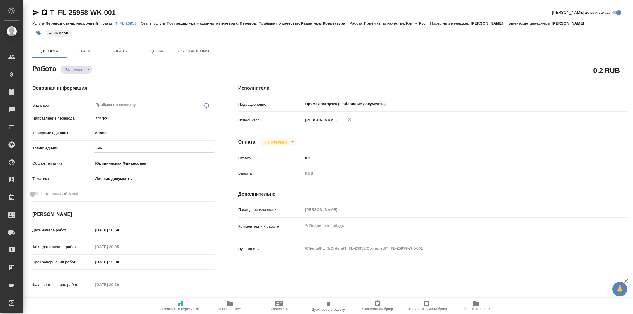
type input "596"
click at [179, 309] on span "Сохранить и пересчитать" at bounding box center [181, 309] width 42 height 4
type textarea "x"
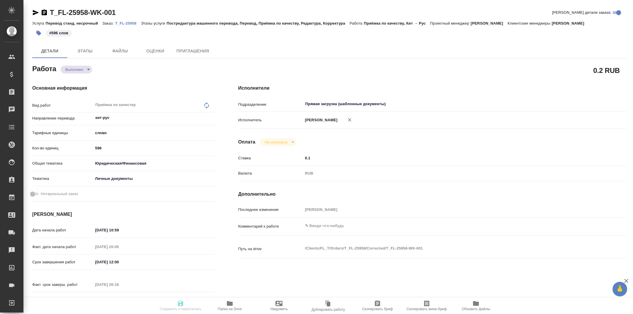
type textarea "x"
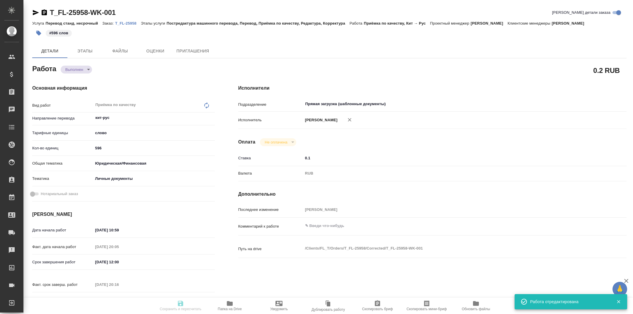
type textarea "x"
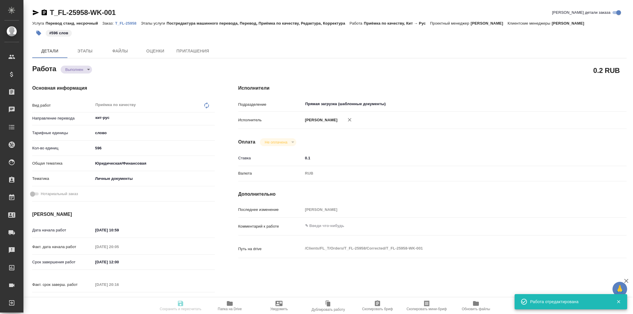
type input "completed"
type textarea "Приёмка по качеству"
type textarea "x"
type input "кит-рус"
type input "5a8b1489cc6b4906c91bfd90"
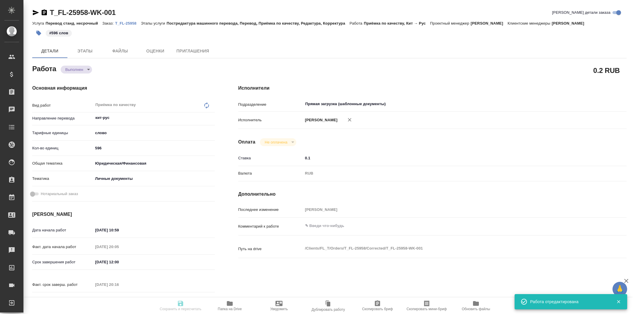
type input "596"
type input "yr-fn"
type input "5a8b8b956a9677013d343cfe"
type input "29.09.2025 10:59"
type input "29.09.2025 20:05"
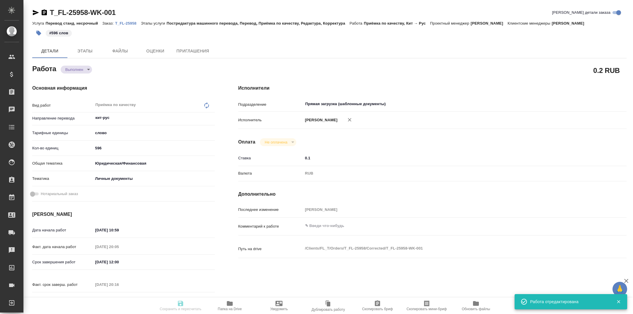
type input "30.09.2025 12:00"
type input "29.09.2025 20:16"
type input "30.09.2025 12:00"
type input "Прямая загрузка (шаблонные документы)"
type input "notPayed"
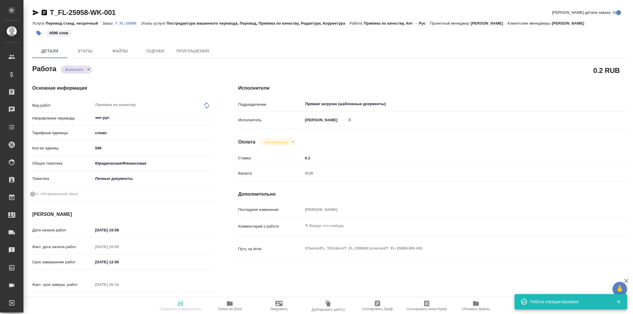
type input "0.1"
type input "RUB"
type input "[PERSON_NAME] [PERSON_NAME]"
type textarea "x"
type textarea "/Clients/FL_T/Orders/T_FL-25958/Corrected/T_FL-25958-WK-001"
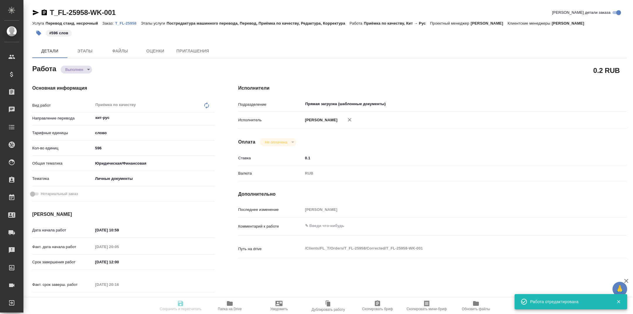
type textarea "x"
type input "T_FL-25958"
type input "Перевод станд. несрочный"
type input "Постредактура машинного перевода, Перевод, Приёмка по качеству, Редактура, Корр…"
type input "[PERSON_NAME]"
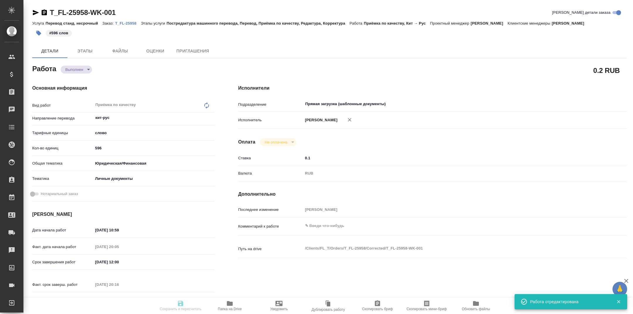
type input "/Clients/FL_T/Orders/T_FL-25958"
type textarea "Лу Чуньцзян"
type textarea "x"
type textarea "паспорт кит-рус без нот"
type textarea "x"
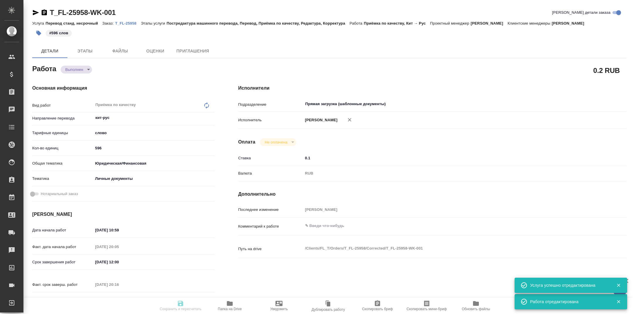
type textarea "x"
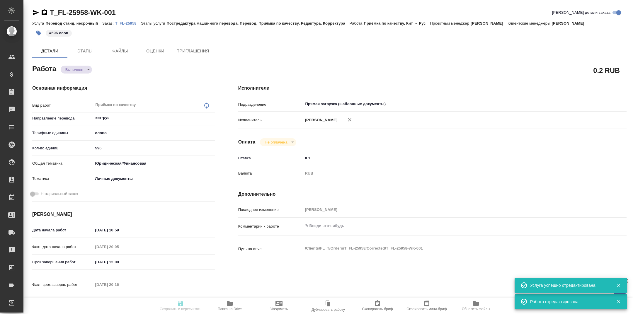
type textarea "x"
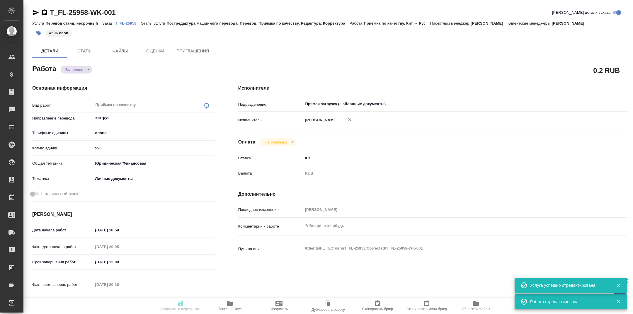
type textarea "x"
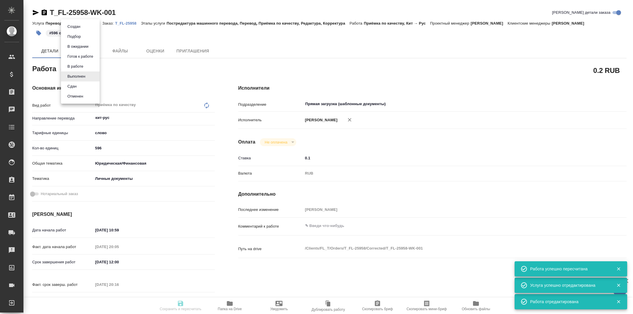
click at [84, 73] on body "🙏 .cls-1 fill:#fff; AWATERA Tarabanovskaya Anastasia Клиенты Спецификации Заказ…" at bounding box center [316, 157] width 633 height 314
type input "completed"
type textarea "Приёмка по качеству"
type textarea "x"
type input "кит-рус"
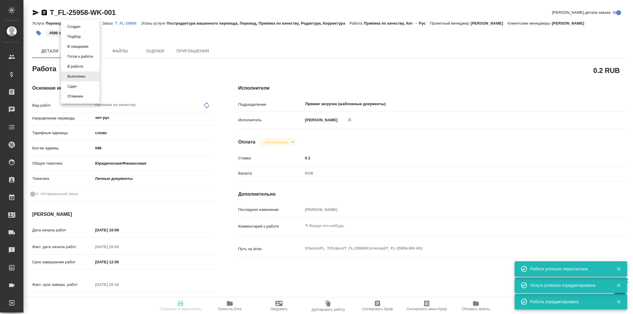
type input "5a8b1489cc6b4906c91bfd90"
type input "596"
type input "yr-fn"
type input "5a8b8b956a9677013d343cfe"
type input "29.09.2025 10:59"
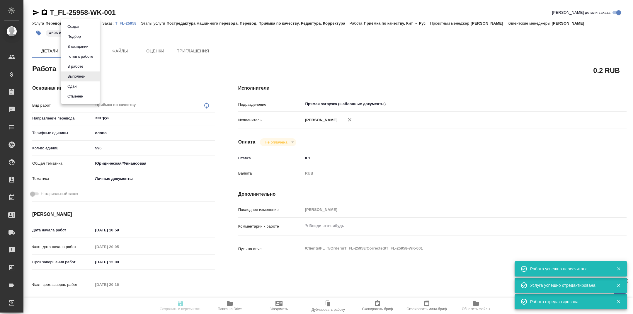
type input "29.09.2025 20:05"
type input "30.09.2025 12:00"
type input "29.09.2025 20:16"
type input "30.09.2025 12:00"
type input "Прямая загрузка (шаблонные документы)"
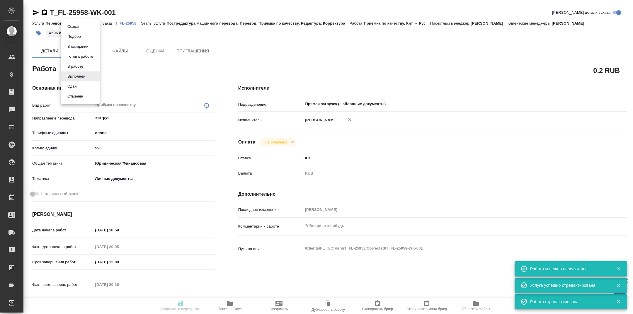
type input "notPayed"
type input "0.1"
type input "RUB"
type input "[PERSON_NAME]"
type textarea "x"
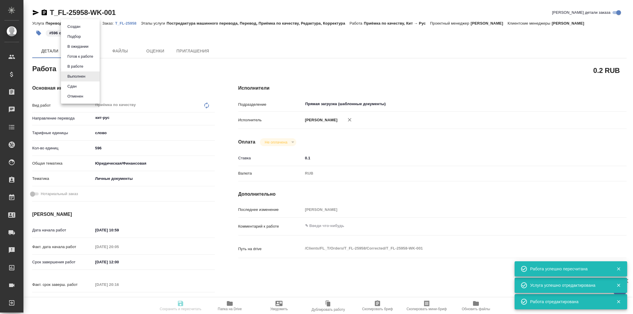
type textarea "/Clients/FL_T/Orders/T_FL-25958/Corrected/T_FL-25958-WK-001"
type textarea "x"
type input "T_FL-25958"
type input "Перевод станд. несрочный"
type input "Постредактура машинного перевода, Перевод, Приёмка по качеству, Редактура, Корр…"
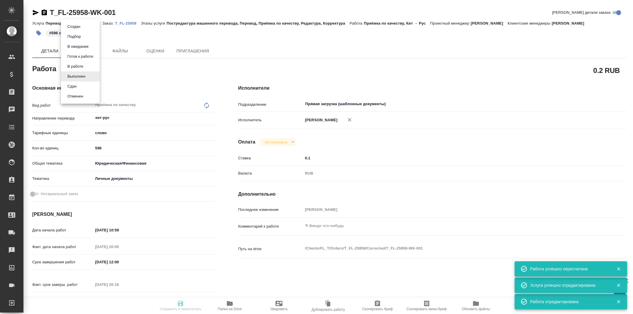
type input "Прохорова Анастасия"
type input "/Clients/FL_T/Orders/T_FL-25958"
type textarea "Лу Чуньцзян"
type textarea "x"
type textarea "паспорт кит-рус без нот"
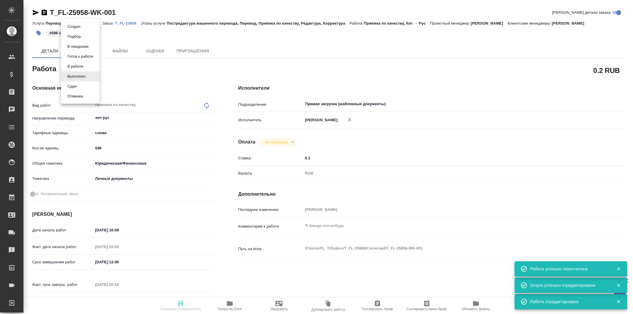
type textarea "x"
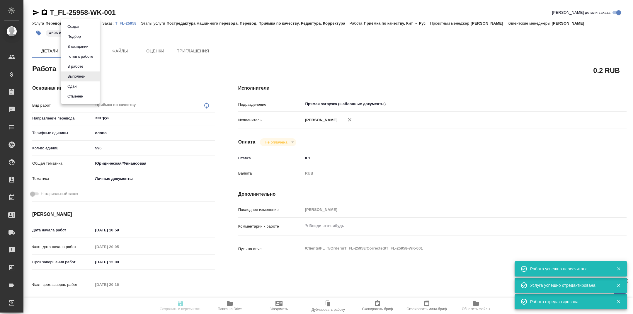
type textarea "x"
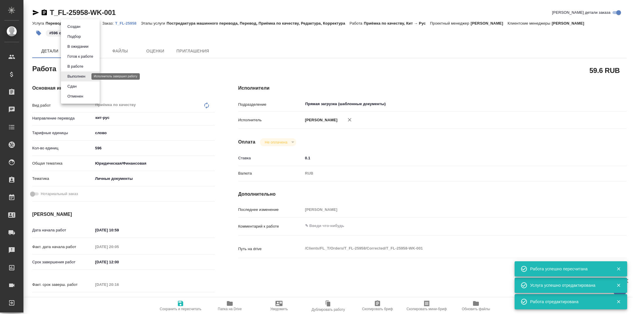
type textarea "x"
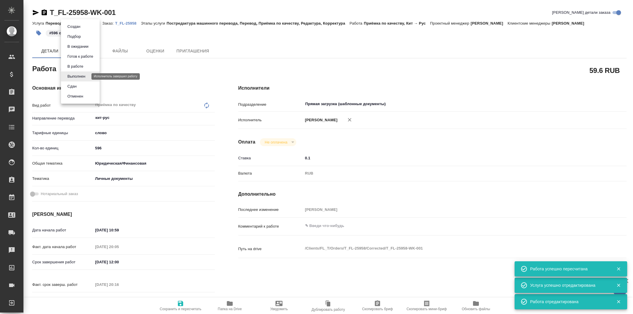
type textarea "x"
click at [82, 85] on li "Сдан" at bounding box center [80, 86] width 39 height 10
type textarea "x"
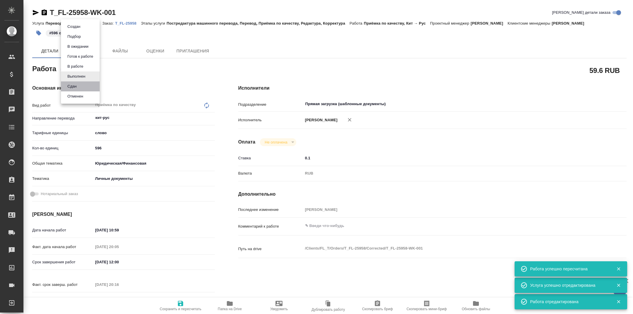
type textarea "x"
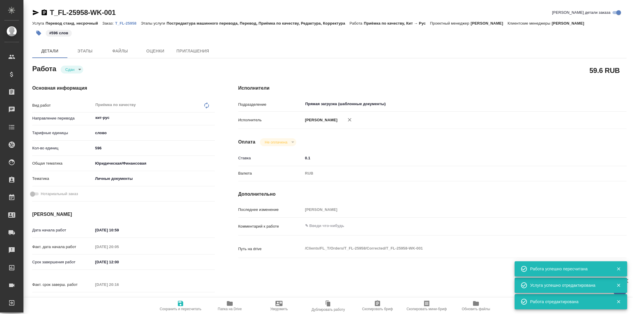
type textarea "x"
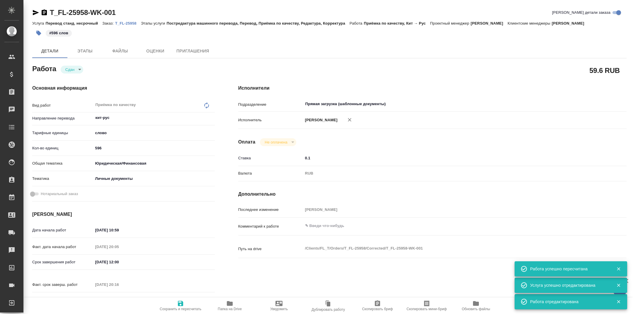
type textarea "x"
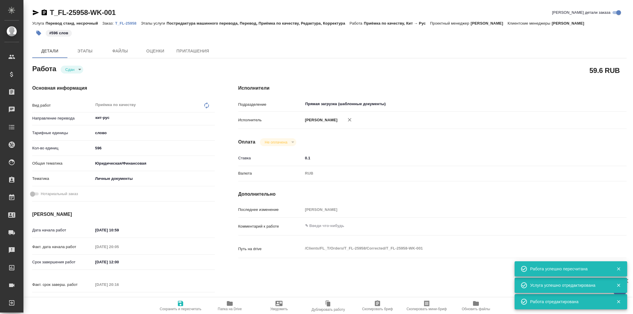
type textarea "x"
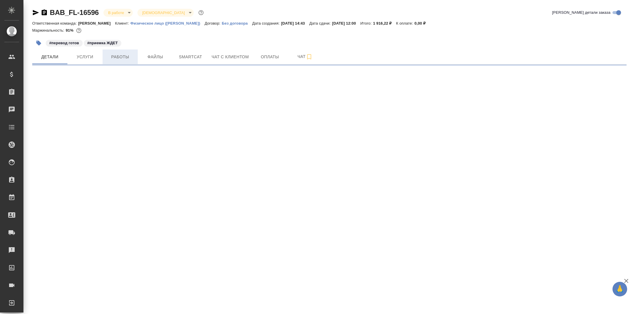
click at [127, 61] on button "Работы" at bounding box center [120, 56] width 35 height 15
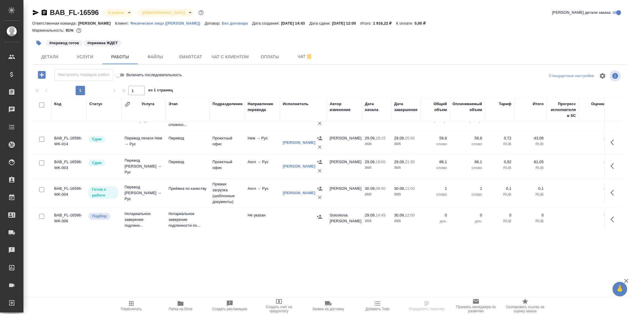
scroll to position [16, 0]
click at [180, 299] on button "Папка на Drive" at bounding box center [180, 306] width 49 height 16
click at [193, 60] on span "Smartcat" at bounding box center [190, 56] width 28 height 7
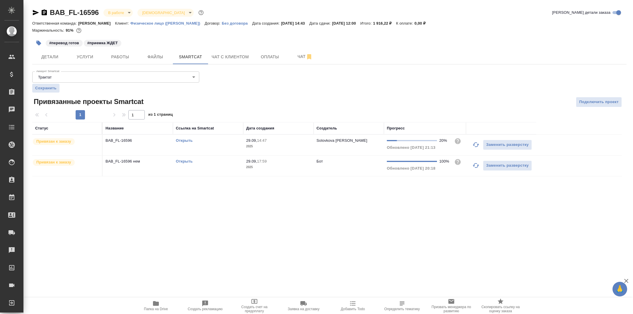
click at [184, 138] on link "Открыть" at bounding box center [184, 140] width 17 height 4
click at [185, 160] on link "Открыть" at bounding box center [184, 161] width 17 height 4
click at [186, 138] on div "Открыть" at bounding box center [208, 141] width 64 height 6
click at [181, 139] on link "Открыть" at bounding box center [184, 140] width 17 height 4
click at [160, 301] on span "Папка на Drive" at bounding box center [156, 305] width 42 height 11
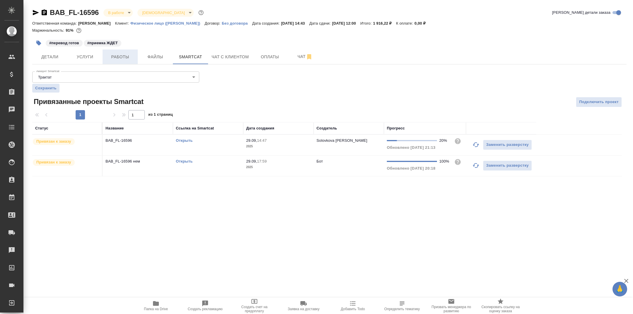
click at [120, 55] on span "Работы" at bounding box center [120, 56] width 28 height 7
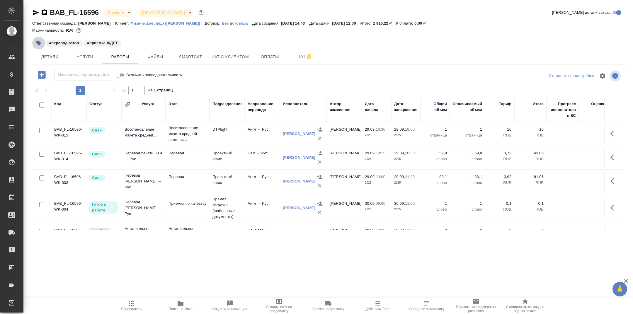
click at [38, 41] on icon "button" at bounding box center [38, 43] width 5 height 5
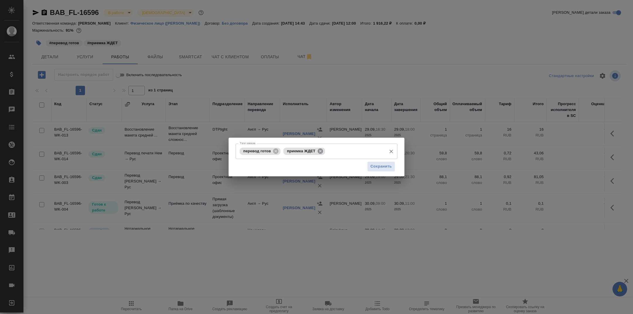
click at [323, 154] on icon at bounding box center [320, 151] width 6 height 6
click at [275, 153] on icon at bounding box center [275, 150] width 5 height 5
click at [293, 156] on input "Тэги заказа" at bounding box center [310, 151] width 145 height 10
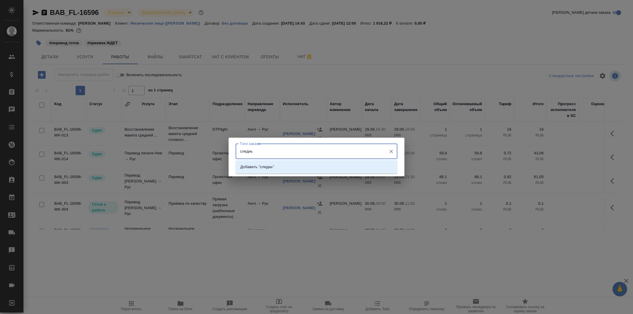
type input "следи"
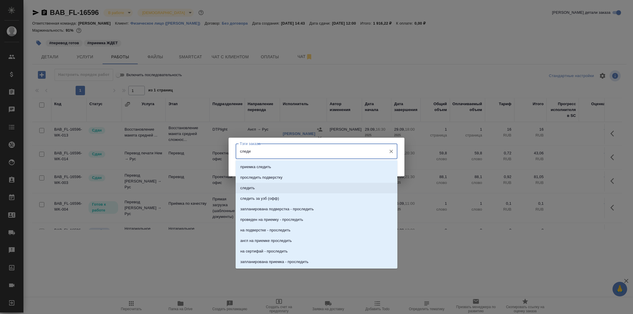
click at [296, 185] on li "следить" at bounding box center [316, 188] width 162 height 11
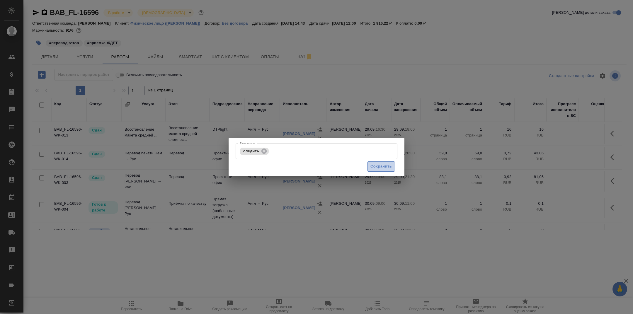
click at [376, 168] on span "Сохранить" at bounding box center [380, 166] width 21 height 7
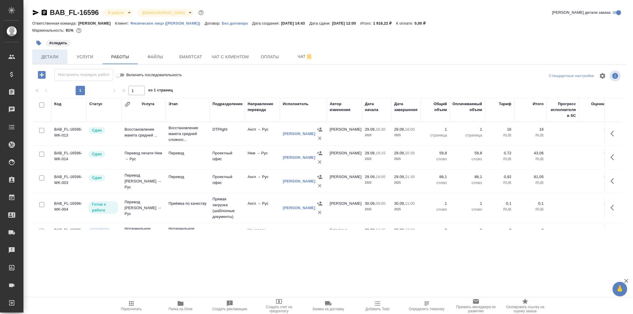
click at [63, 59] on span "Детали" at bounding box center [50, 56] width 28 height 7
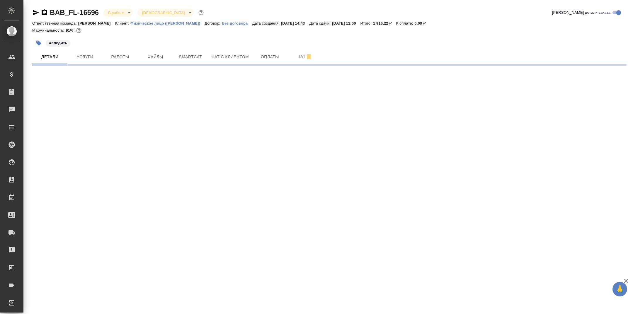
select select "RU"
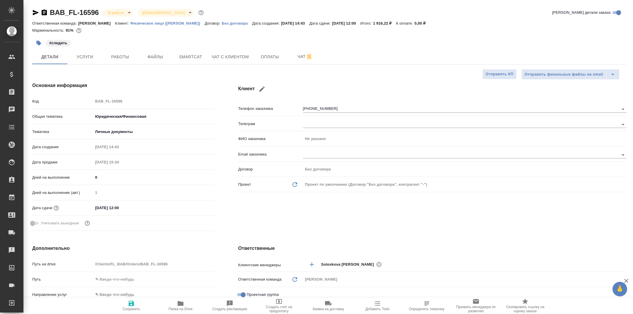
type textarea "x"
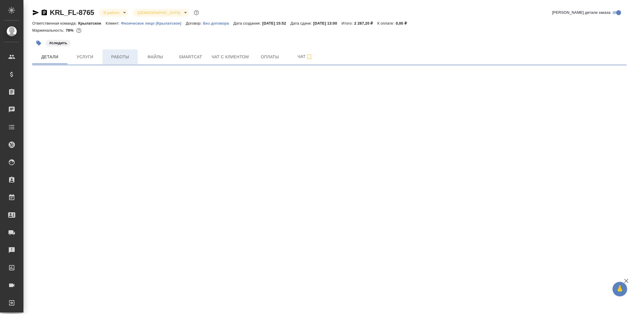
click at [131, 53] on button "Работы" at bounding box center [120, 56] width 35 height 15
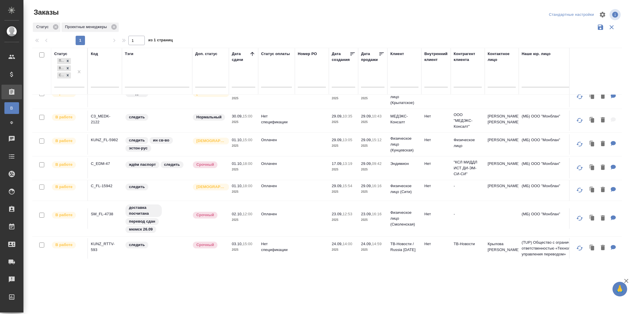
scroll to position [135, 0]
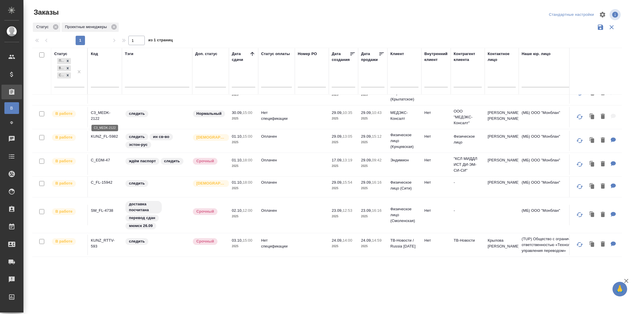
click at [99, 113] on p "C3_MEDK-2122" at bounding box center [105, 116] width 28 height 12
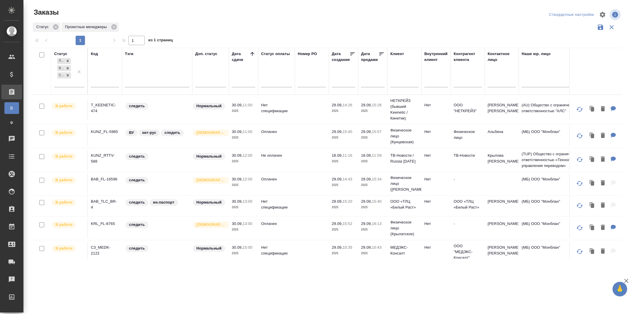
click at [105, 130] on p "KUNZ_FL-5985" at bounding box center [105, 132] width 28 height 6
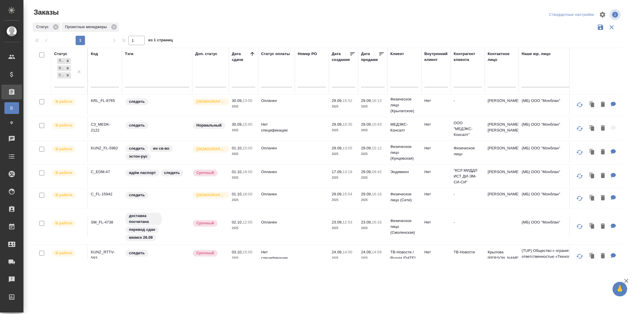
scroll to position [124, 0]
click at [107, 149] on p "KUNZ_FL-5982" at bounding box center [105, 147] width 28 height 6
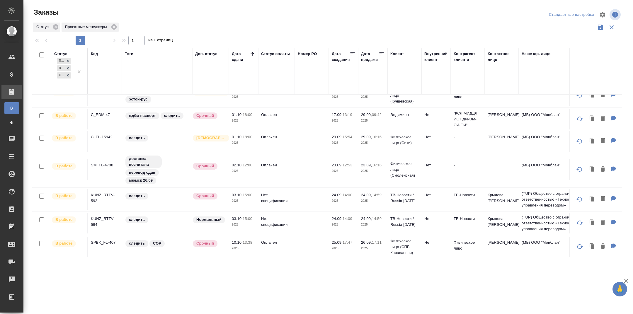
drag, startPoint x: 104, startPoint y: 110, endPoint x: 105, endPoint y: 114, distance: 4.8
click at [104, 110] on td "C_EDM-47" at bounding box center [105, 119] width 34 height 21
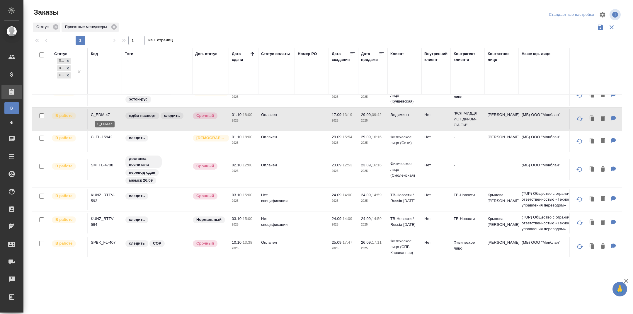
click at [105, 115] on p "C_EDM-47" at bounding box center [105, 115] width 28 height 6
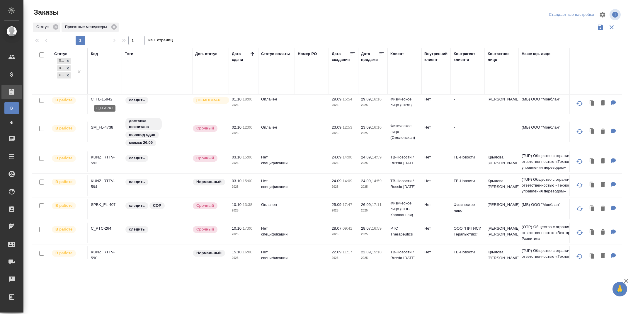
click at [107, 98] on p "C_FL-15942" at bounding box center [105, 99] width 28 height 6
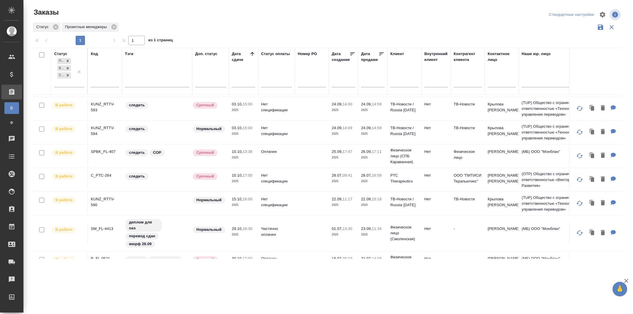
scroll to position [272, 0]
click at [101, 102] on p "KUNZ_RTTV-593" at bounding box center [105, 107] width 28 height 12
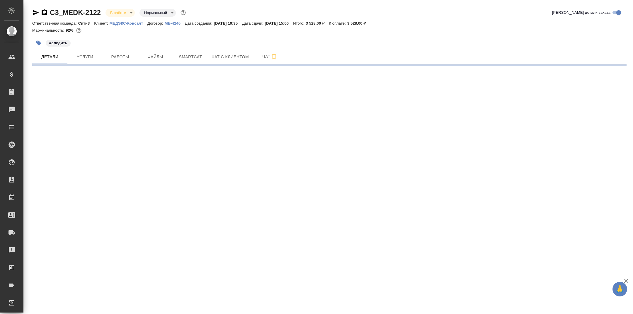
select select "RU"
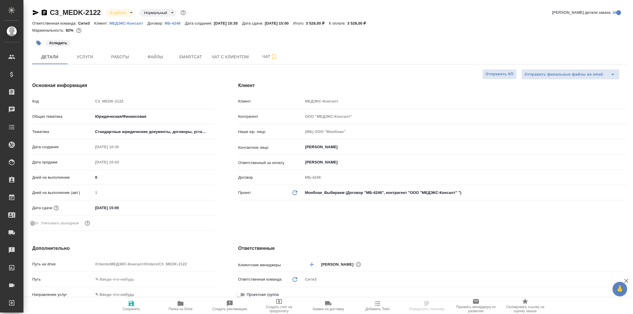
type textarea "x"
click at [123, 62] on button "Работы" at bounding box center [120, 56] width 35 height 15
type textarea "x"
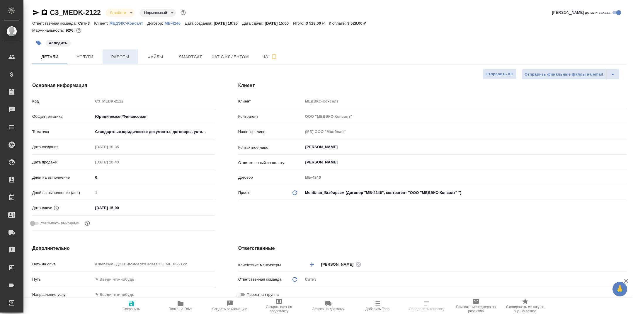
type textarea "x"
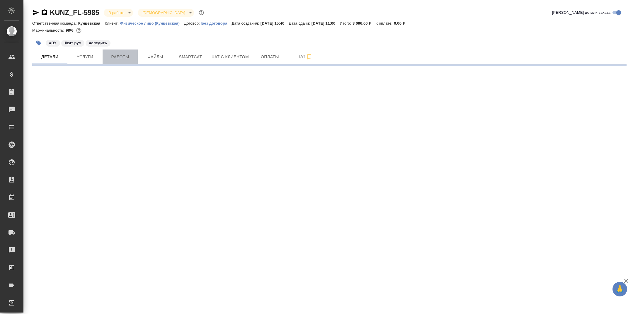
click at [131, 59] on span "Работы" at bounding box center [120, 56] width 28 height 7
click at [131, 56] on span "Работы" at bounding box center [120, 56] width 28 height 7
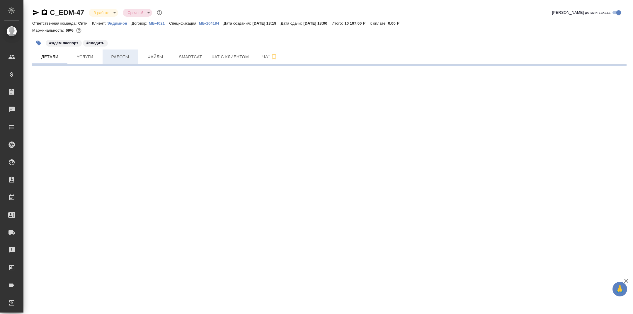
click at [124, 61] on button "Работы" at bounding box center [120, 56] width 35 height 15
select select "RU"
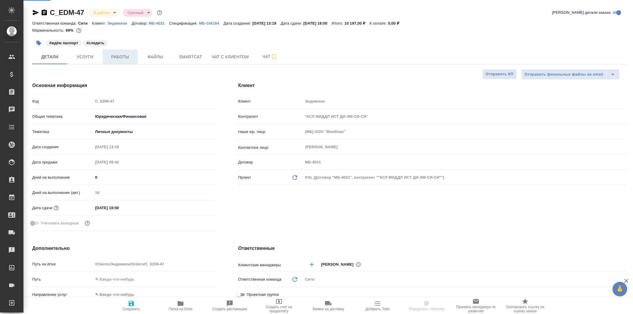
type textarea "x"
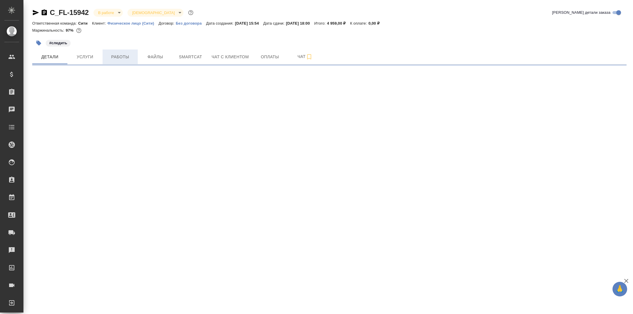
click at [123, 55] on span "Работы" at bounding box center [120, 56] width 28 height 7
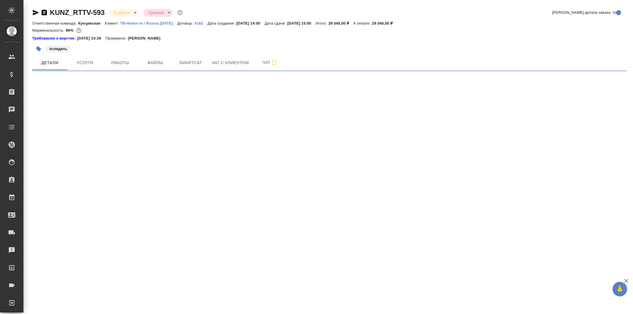
click at [132, 54] on div "#следить" at bounding box center [230, 48] width 396 height 13
select select "RU"
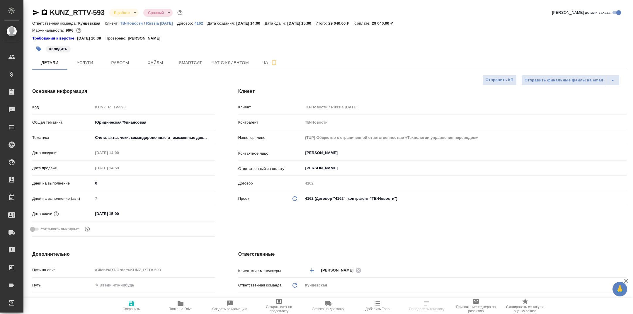
type textarea "x"
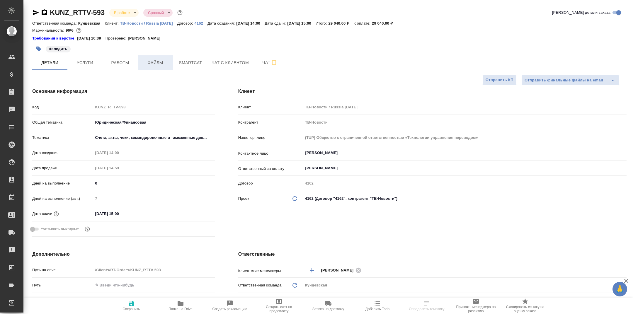
type textarea "x"
click at [131, 62] on span "Работы" at bounding box center [120, 62] width 28 height 7
